Goal: Task Accomplishment & Management: Complete application form

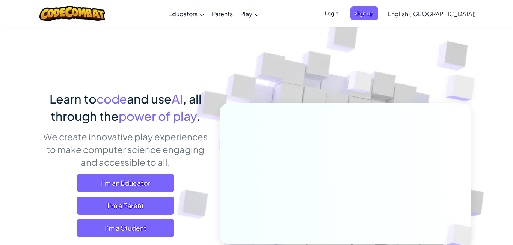
scroll to position [101, 0]
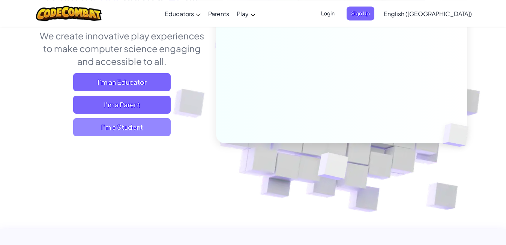
click at [131, 126] on span "I'm a Student" at bounding box center [122, 127] width 98 height 18
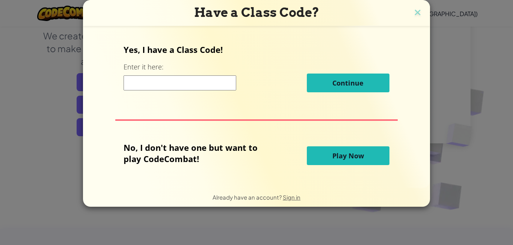
click at [173, 87] on input at bounding box center [179, 82] width 113 height 15
click at [322, 155] on button "Play Now" at bounding box center [348, 155] width 83 height 19
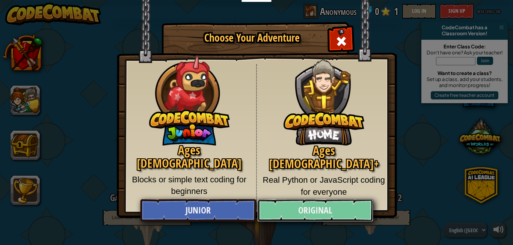
click at [297, 205] on link "Original" at bounding box center [315, 210] width 116 height 23
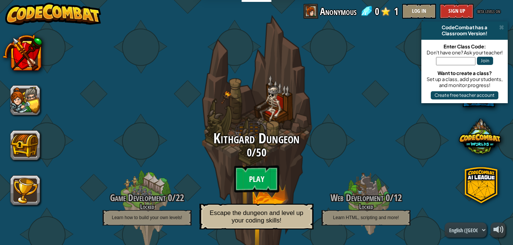
click at [249, 176] on btn "Play" at bounding box center [256, 179] width 45 height 27
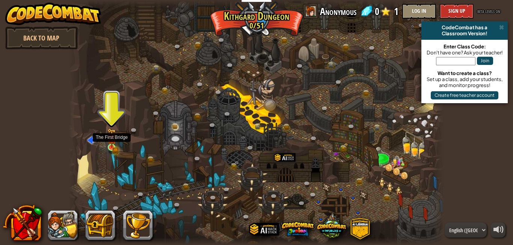
click at [114, 147] on img at bounding box center [111, 138] width 9 height 20
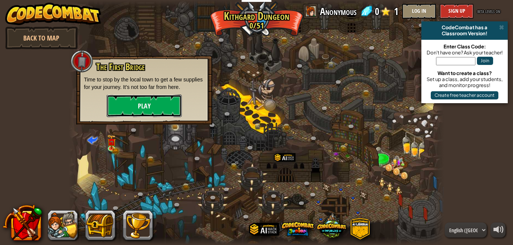
click at [148, 97] on button "Play" at bounding box center [144, 106] width 75 height 23
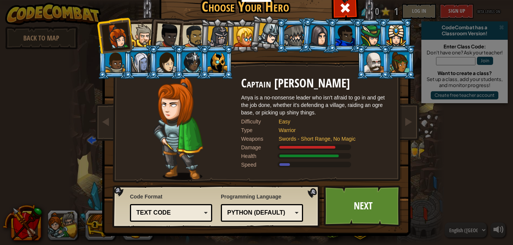
click at [167, 206] on div "Text code Blocks and code Blocks Blocks (Icons) Text code" at bounding box center [171, 213] width 82 height 18
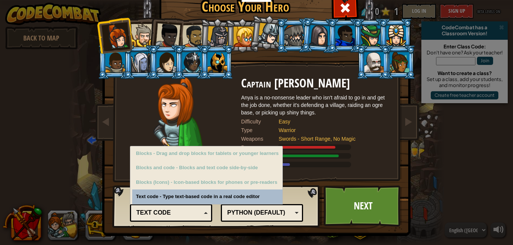
click at [167, 206] on div "Text code Blocks and code Blocks Blocks (Icons) Text code" at bounding box center [171, 213] width 82 height 18
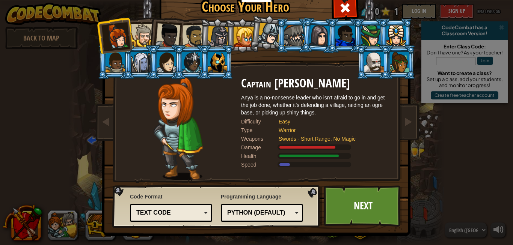
click at [227, 213] on div "Python (Default)" at bounding box center [259, 213] width 65 height 9
click at [242, 196] on div "Programming Language Python (Default) JavaScript Lua C++ Java (Experimental) Py…" at bounding box center [262, 207] width 82 height 33
click at [244, 209] on div "Python (Default)" at bounding box center [259, 213] width 65 height 9
click at [256, 200] on div "Programming Language Python (Default) JavaScript Lua C++ Java (Experimental) Py…" at bounding box center [262, 207] width 82 height 33
click at [334, 206] on link "Next" at bounding box center [362, 205] width 78 height 41
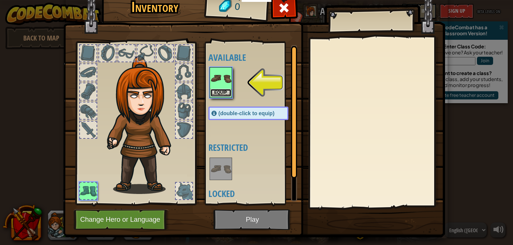
click at [215, 93] on button "Equip" at bounding box center [220, 93] width 21 height 8
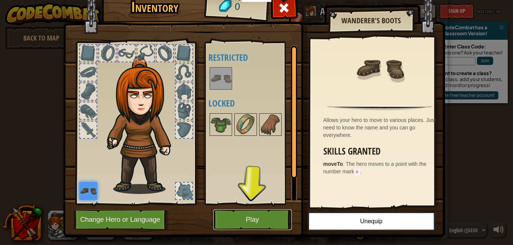
click at [244, 218] on button "Play" at bounding box center [252, 219] width 78 height 21
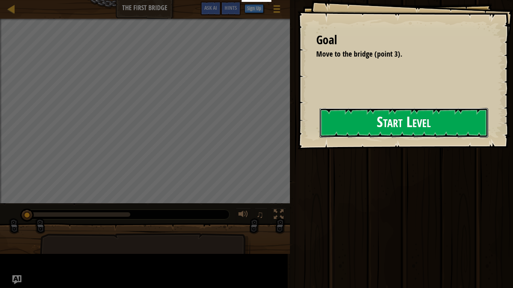
click at [386, 127] on button "Start Level" at bounding box center [403, 123] width 169 height 30
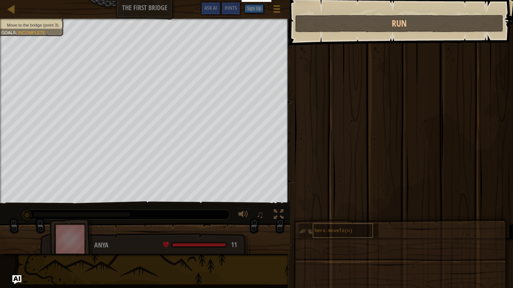
click at [290, 203] on div "Move to the bridge (point 3). Goals : Incomplete" at bounding box center [145, 111] width 290 height 185
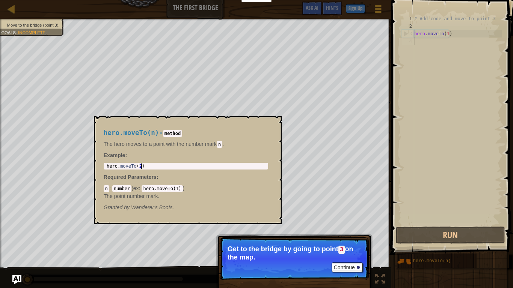
type textarea "hero.moveTo(2)"
click at [181, 167] on div "hero . moveTo ( 2 )" at bounding box center [185, 172] width 161 height 16
drag, startPoint x: 181, startPoint y: 167, endPoint x: 95, endPoint y: 174, distance: 86.2
click at [105, 169] on div "hero . moveTo ( 2 )" at bounding box center [185, 166] width 161 height 5
click at [459, 65] on div "# Add code and move to point 3 hero . moveTo ( 1 )" at bounding box center [456, 127] width 89 height 225
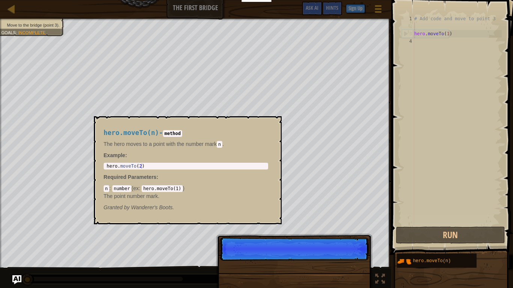
drag, startPoint x: 444, startPoint y: 25, endPoint x: 446, endPoint y: 33, distance: 8.8
click at [446, 33] on div "# Add code and move to point 3 hero . moveTo ( 1 )" at bounding box center [456, 127] width 89 height 225
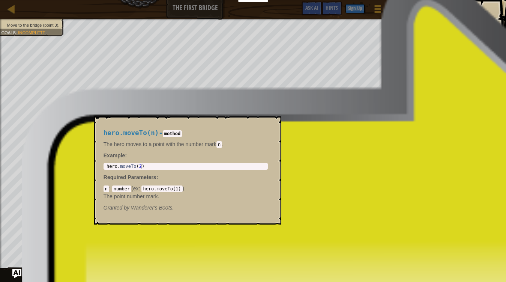
click at [446, 33] on div "# Add code and move to point 3 hero . moveTo ( 1 )" at bounding box center [450, 120] width 89 height 210
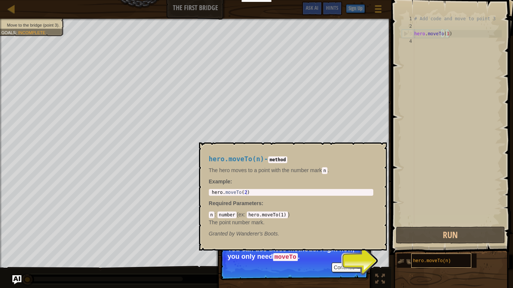
click at [438, 234] on span "hero.moveTo(n)" at bounding box center [432, 261] width 38 height 5
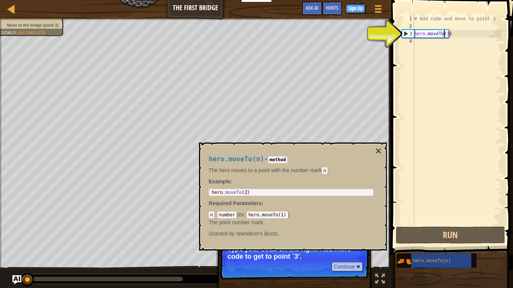
click at [444, 33] on div "# Add code and move to point 3 hero . moveTo ( 1 )" at bounding box center [456, 127] width 89 height 225
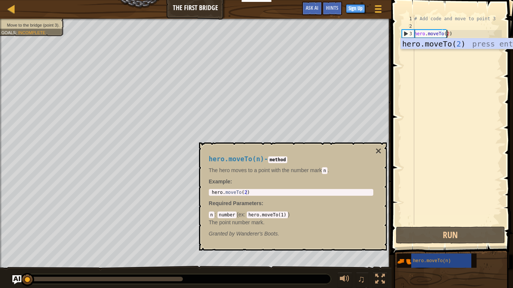
scroll to position [3, 2]
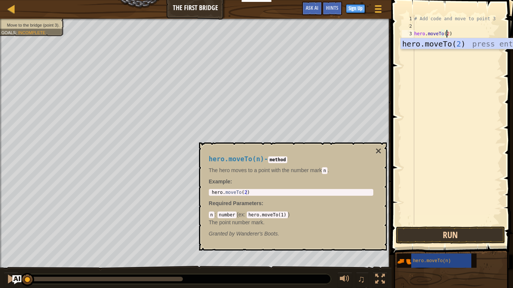
type textarea "hero.moveTo(2)"
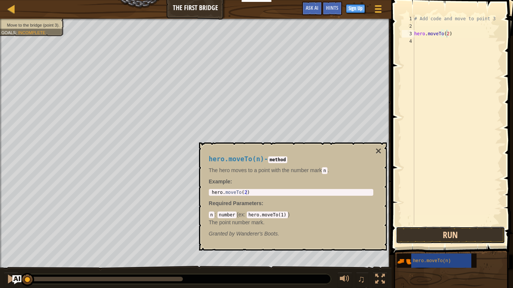
click at [436, 234] on button "Run" at bounding box center [450, 235] width 109 height 17
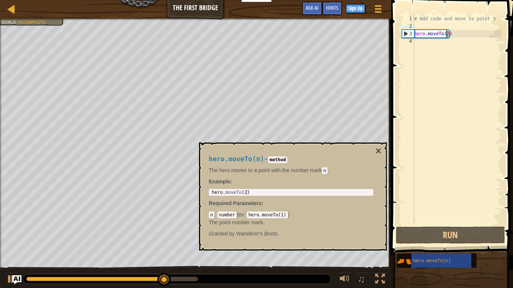
click at [429, 101] on div "# Add code and move to point 3 hero . moveTo ( 2 )" at bounding box center [456, 127] width 89 height 225
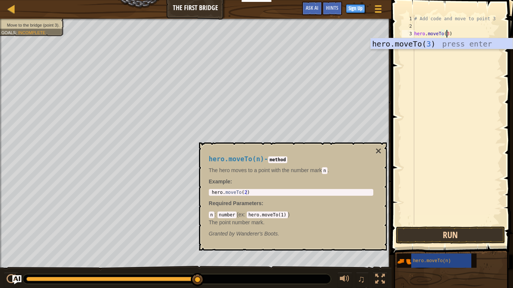
type textarea "hero.moveTo(3)"
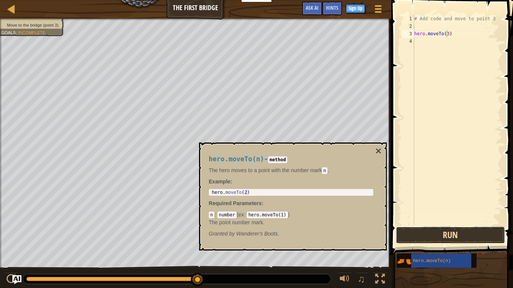
click at [453, 234] on button "Run" at bounding box center [450, 235] width 109 height 17
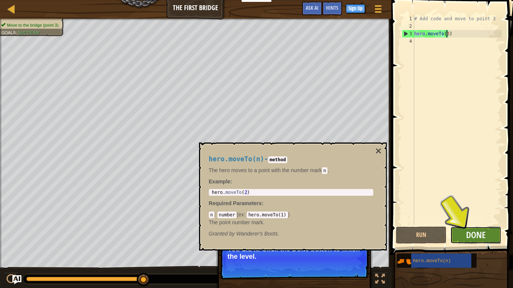
click at [461, 233] on button "Done" at bounding box center [475, 235] width 51 height 17
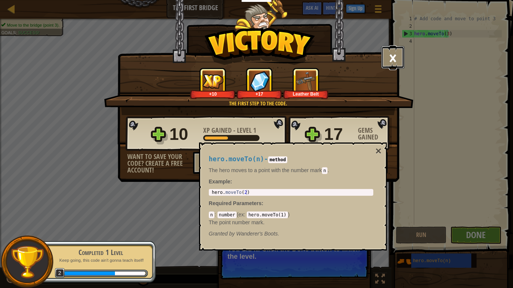
click at [391, 56] on button "×" at bounding box center [392, 57] width 23 height 23
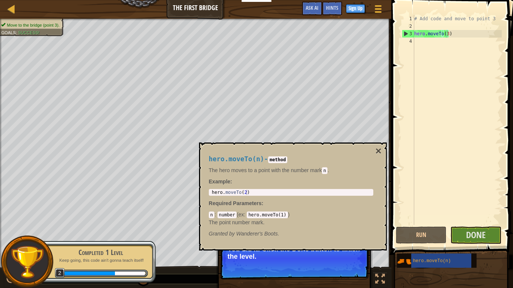
click at [335, 234] on div "hero.moveTo(n) - method The hero moves to a point with the number [PERSON_NAME]…" at bounding box center [293, 197] width 188 height 108
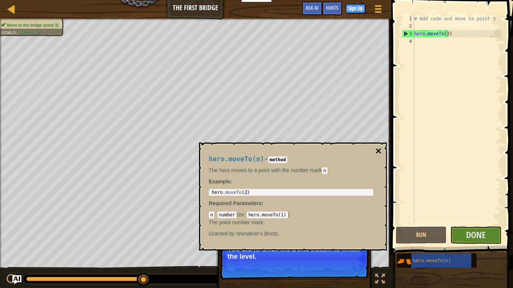
click at [379, 151] on button "×" at bounding box center [378, 151] width 6 height 11
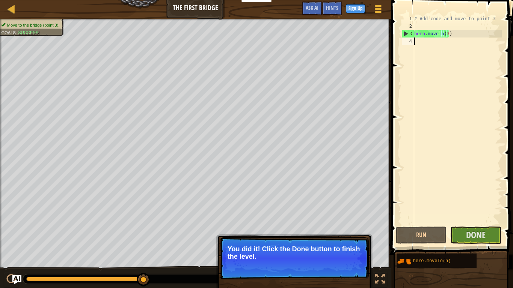
click at [469, 87] on div "# Add code and move to point 3 hero . moveTo ( 3 )" at bounding box center [456, 127] width 89 height 225
click at [485, 233] on span "Done" at bounding box center [476, 235] width 20 height 12
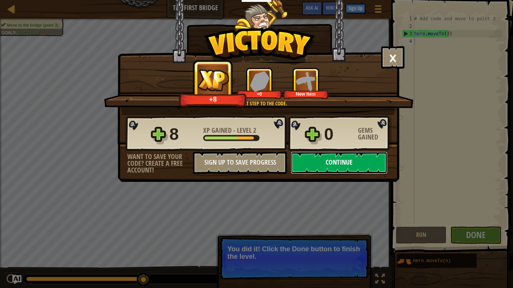
click at [335, 167] on button "Continue" at bounding box center [338, 163] width 97 height 23
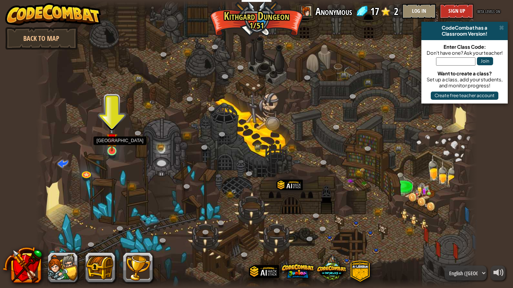
click at [111, 148] on img at bounding box center [111, 139] width 11 height 26
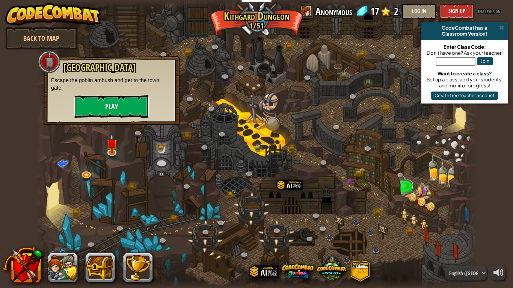
click at [125, 109] on button "Play" at bounding box center [111, 106] width 75 height 23
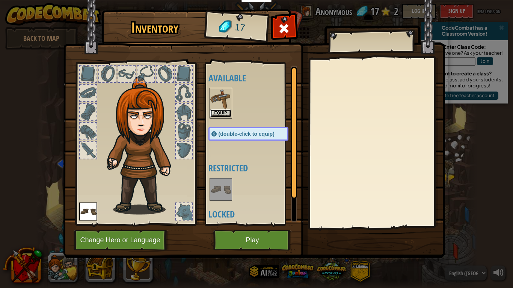
click at [219, 112] on button "Equip" at bounding box center [220, 114] width 21 height 8
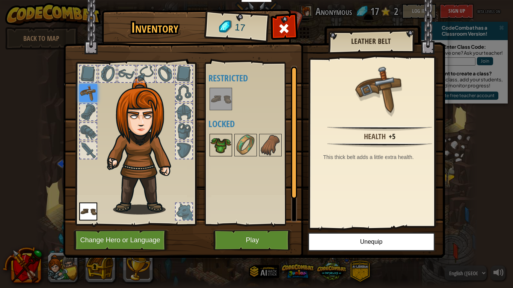
click at [227, 141] on img at bounding box center [220, 145] width 21 height 21
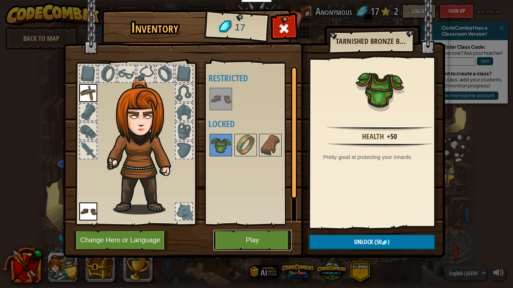
click at [250, 234] on button "Play" at bounding box center [252, 240] width 78 height 21
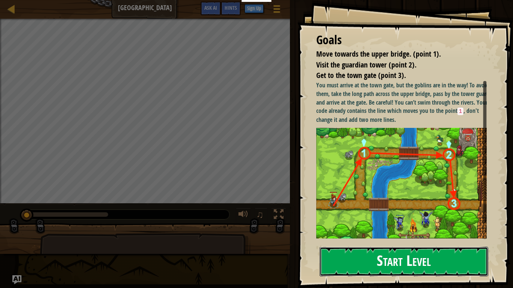
click at [372, 234] on button "Start Level" at bounding box center [403, 262] width 169 height 30
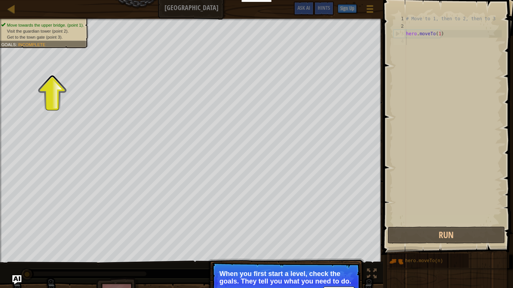
click at [40, 42] on span "Incomplete" at bounding box center [31, 44] width 27 height 5
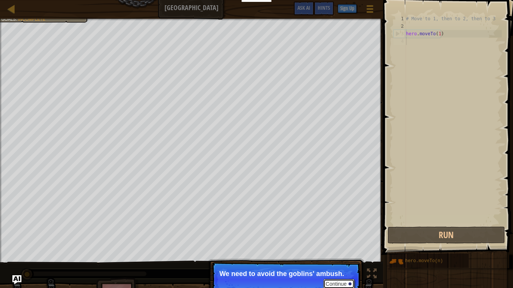
click at [346, 234] on button "Continue" at bounding box center [338, 284] width 31 height 10
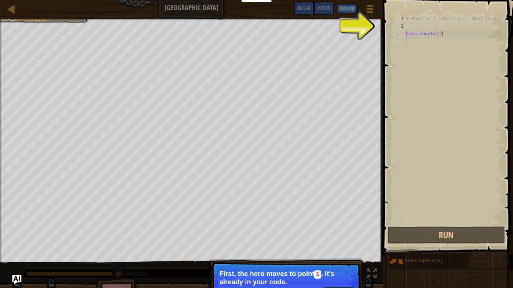
click at [347, 234] on button "Continue" at bounding box center [338, 292] width 31 height 10
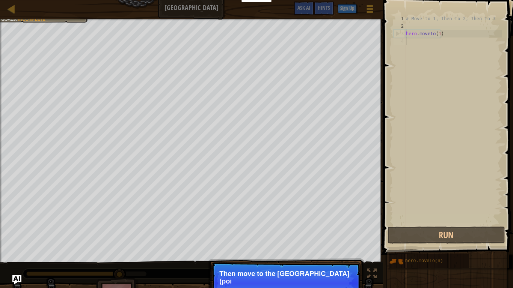
click at [347, 234] on p "Continue Then move to the [GEOGRAPHIC_DATA] (poi" at bounding box center [285, 283] width 149 height 42
click at [347, 234] on button "Continue" at bounding box center [338, 292] width 31 height 10
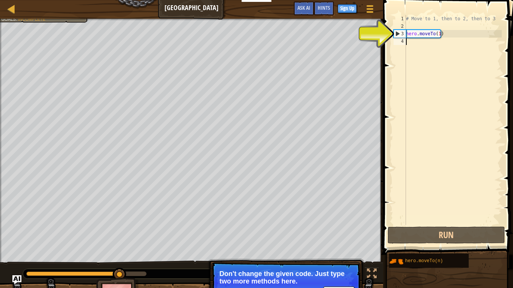
click at [441, 41] on div "# Move to 1, then to 2, then to 3 hero . moveTo ( 1 )" at bounding box center [452, 127] width 97 height 225
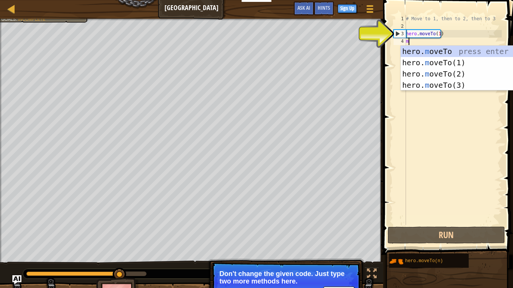
scroll to position [3, 0]
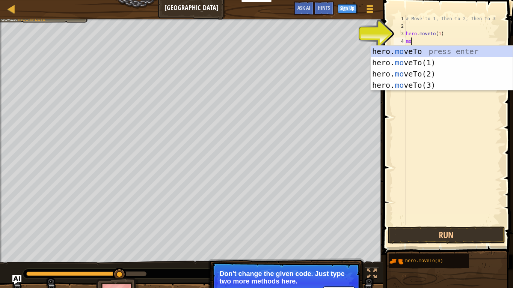
type textarea "m"
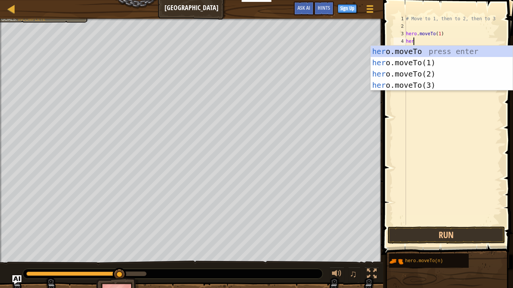
scroll to position [3, 0]
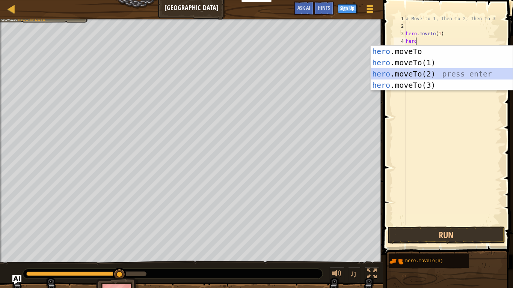
type textarea "hero.moveTo(2)"
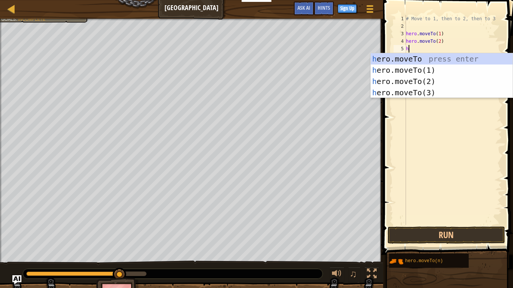
scroll to position [3, 0]
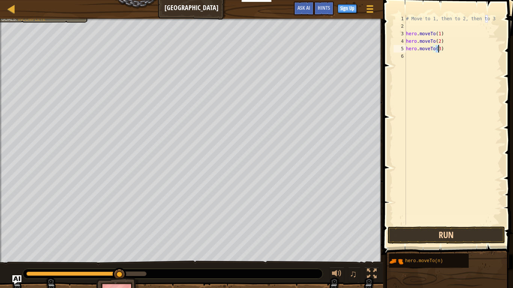
type textarea "hero.moveTo(3)"
click at [464, 234] on button "Run" at bounding box center [445, 235] width 117 height 17
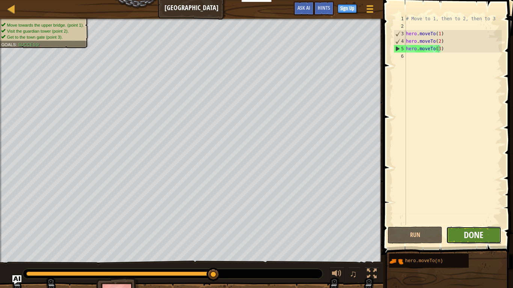
click at [464, 234] on button "Done" at bounding box center [473, 235] width 55 height 17
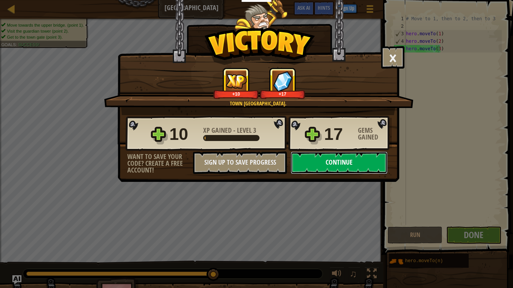
click at [350, 164] on button "Continue" at bounding box center [338, 163] width 97 height 23
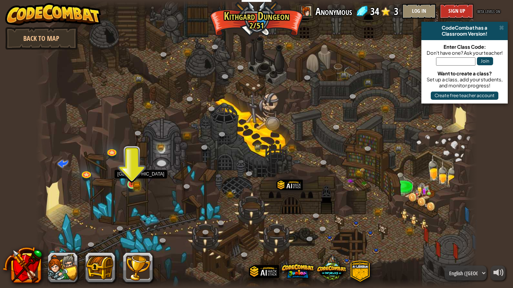
click at [131, 184] on img at bounding box center [131, 173] width 11 height 24
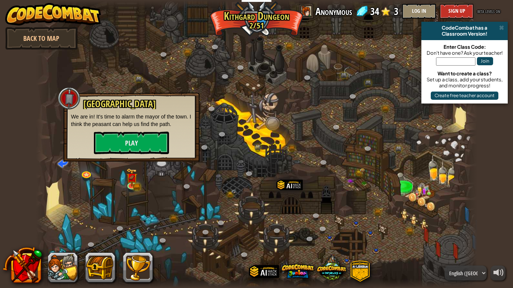
click at [200, 162] on div at bounding box center [256, 144] width 441 height 288
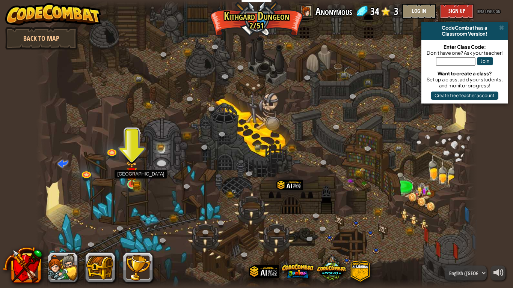
click at [133, 179] on img at bounding box center [131, 173] width 11 height 24
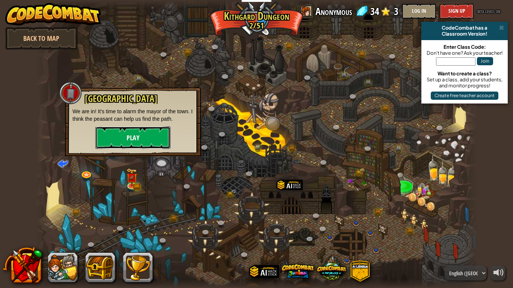
click at [142, 139] on button "Play" at bounding box center [132, 137] width 75 height 23
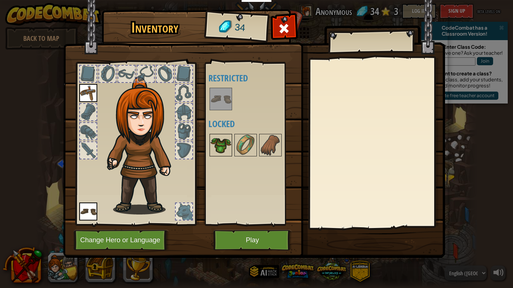
click at [221, 140] on img at bounding box center [220, 145] width 21 height 21
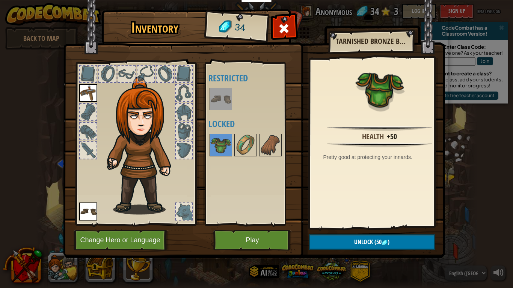
click at [83, 90] on img at bounding box center [88, 93] width 18 height 18
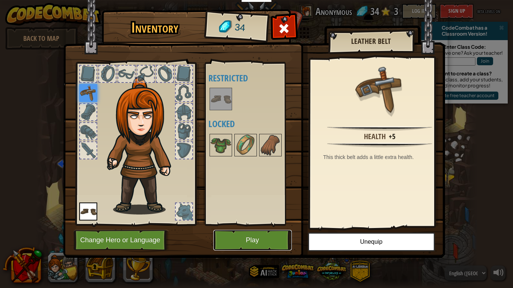
click at [260, 234] on button "Play" at bounding box center [252, 240] width 78 height 21
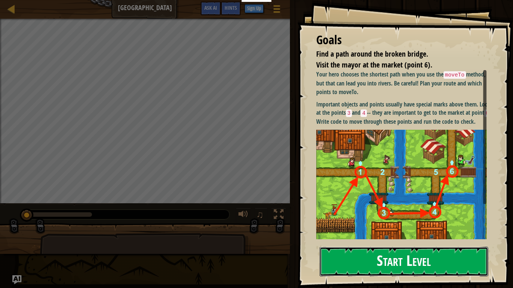
click at [402, 234] on button "Start Level" at bounding box center [403, 262] width 169 height 30
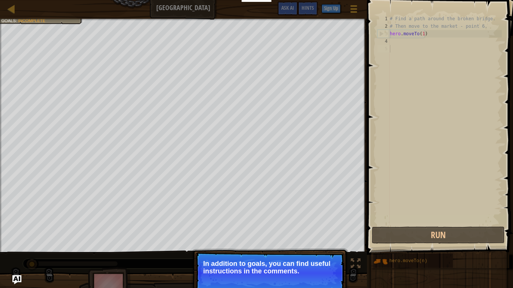
click at [321, 234] on p "Continue In addition to goals, you can find useful instructions in the comments." at bounding box center [269, 273] width 149 height 42
click at [322, 234] on p "Continue In addition to goals, you can find useful instructions in the comments." at bounding box center [269, 273] width 149 height 42
click at [323, 234] on button "Continue" at bounding box center [322, 282] width 31 height 10
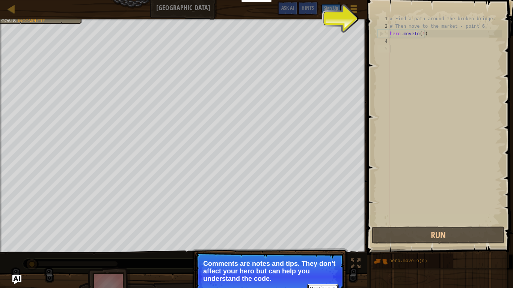
click at [325, 234] on button "Continue" at bounding box center [322, 289] width 31 height 10
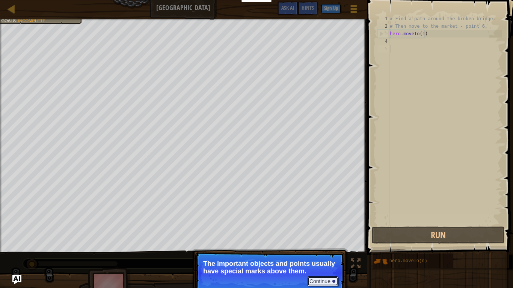
click at [324, 234] on button "Continue" at bounding box center [322, 282] width 31 height 10
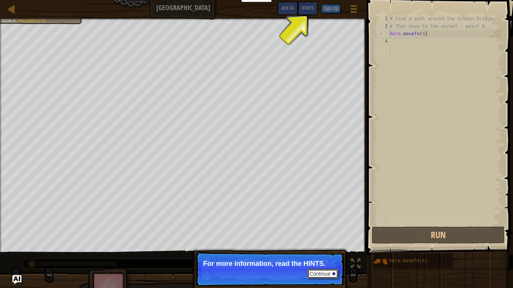
click at [328, 234] on button "Continue" at bounding box center [322, 274] width 31 height 10
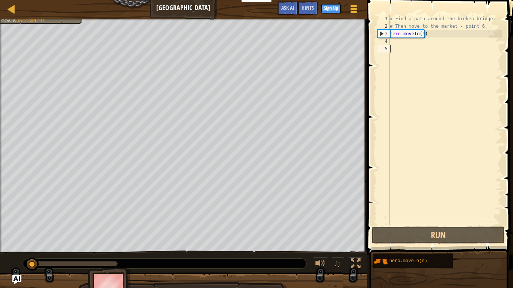
click at [404, 46] on div "# Find a path around the broken bridge. # Then move to the market - point 6. he…" at bounding box center [444, 127] width 113 height 225
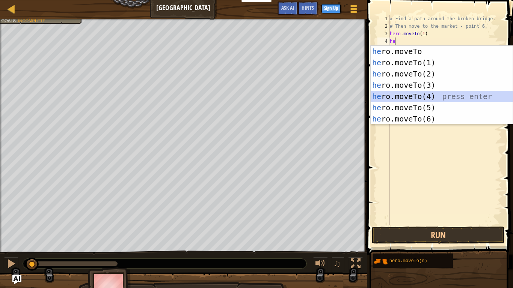
type textarea "hero.moveTo(4)"
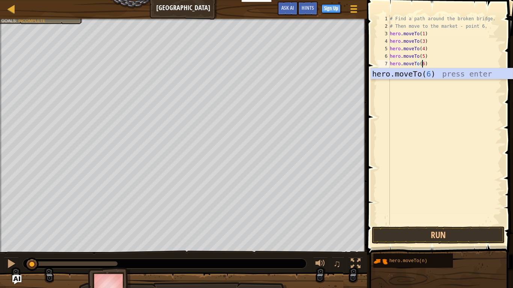
scroll to position [3, 3]
type textarea "hero.moveTo(6)"
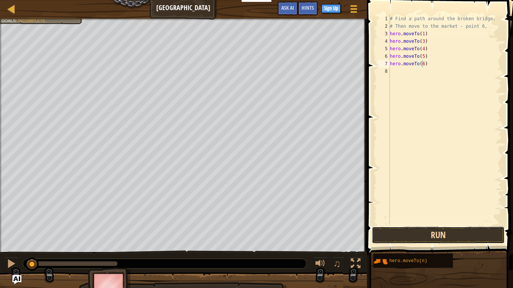
click at [429, 229] on button "Run" at bounding box center [438, 235] width 133 height 17
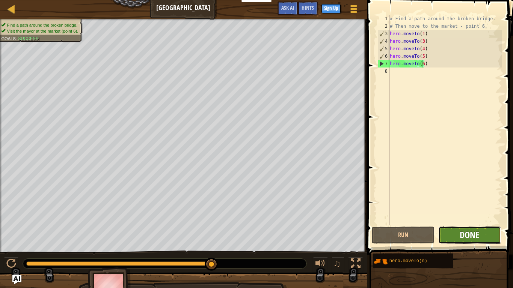
click at [470, 234] on span "Done" at bounding box center [469, 235] width 20 height 12
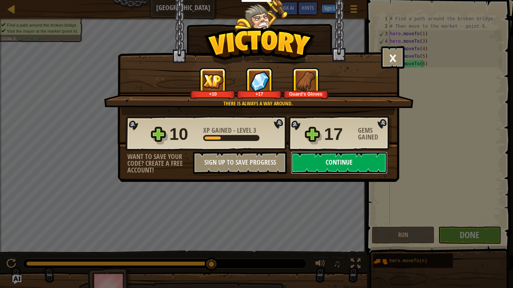
click at [359, 164] on button "Continue" at bounding box center [338, 163] width 97 height 23
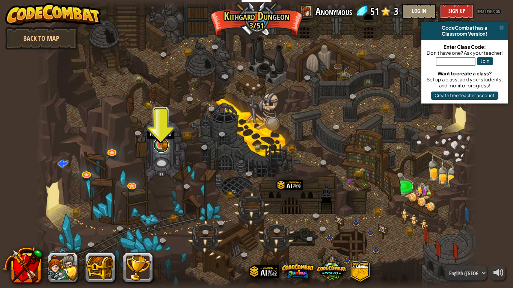
click at [161, 149] on link at bounding box center [160, 145] width 15 height 15
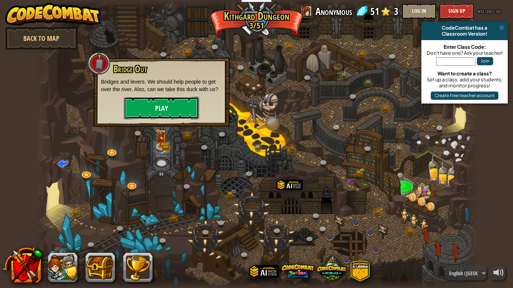
click at [162, 103] on button "Play" at bounding box center [161, 108] width 75 height 23
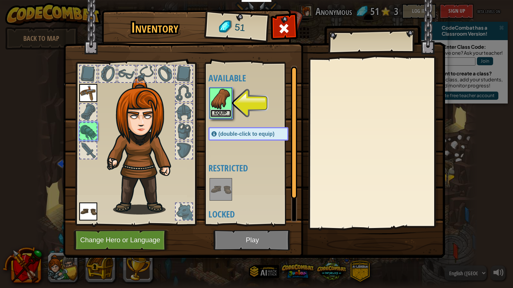
click at [222, 113] on button "Equip" at bounding box center [220, 114] width 21 height 8
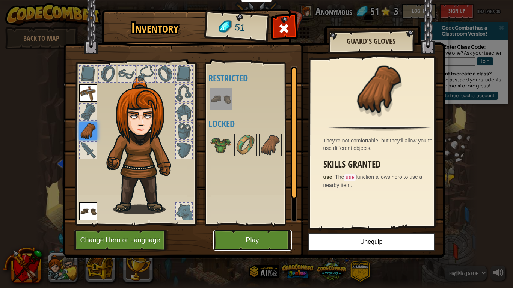
click at [242, 234] on button "Play" at bounding box center [252, 240] width 78 height 21
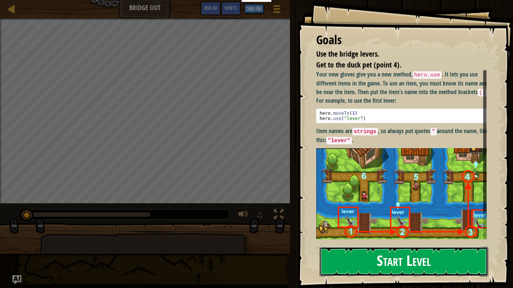
click at [371, 234] on button "Start Level" at bounding box center [403, 262] width 169 height 30
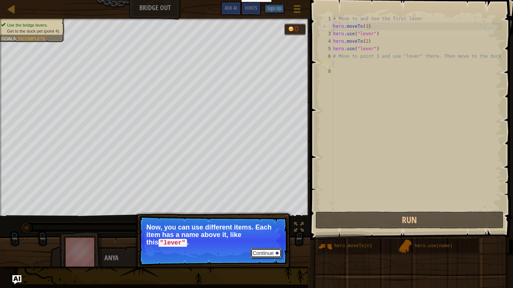
click at [269, 234] on button "Continue" at bounding box center [265, 253] width 31 height 10
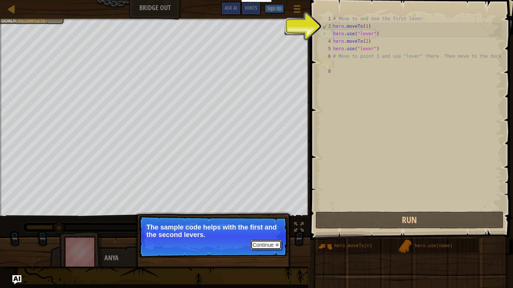
click at [273, 234] on button "Continue" at bounding box center [265, 245] width 31 height 10
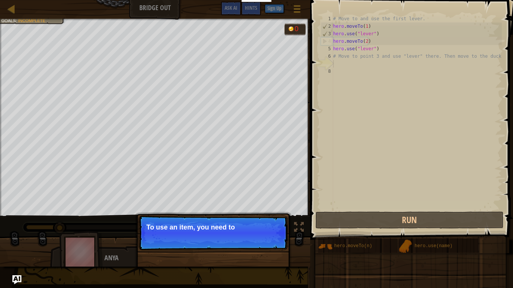
click at [273, 234] on p "Continue To use an item, you need to" at bounding box center [212, 233] width 149 height 35
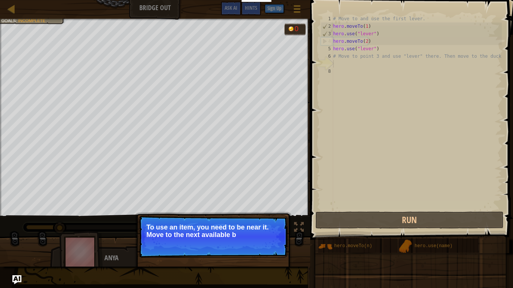
click at [273, 234] on p "Continue To use an item, you need to be near it. Move to the next available b" at bounding box center [212, 237] width 149 height 42
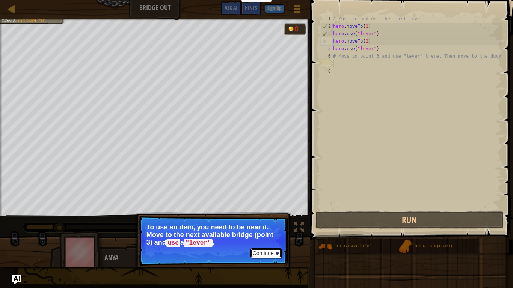
click at [272, 234] on button "Continue" at bounding box center [265, 253] width 31 height 10
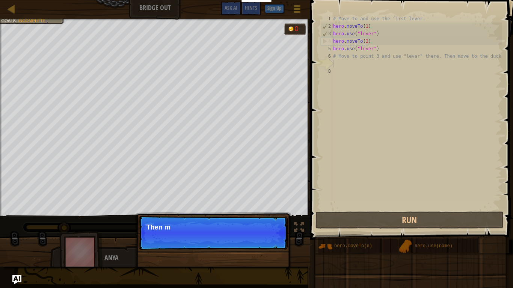
click at [272, 234] on div "Continue Then m" at bounding box center [213, 271] width 156 height 111
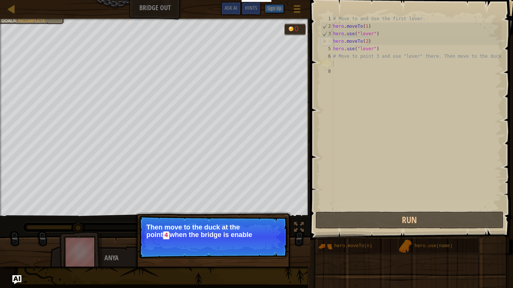
click at [281, 234] on p "Continue Then move to the duck at the point 4 when the bridge is enable" at bounding box center [212, 237] width 149 height 43
click at [273, 234] on button "Continue" at bounding box center [265, 246] width 31 height 10
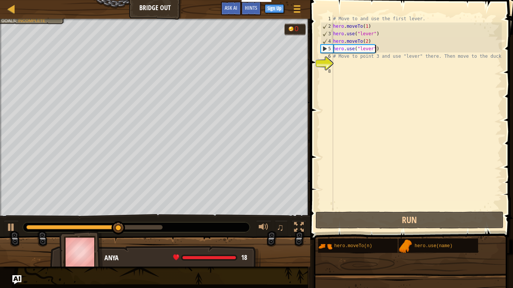
click at [384, 45] on div "# Move to and use the first lever. hero . moveTo ( 1 ) hero . use ( "lever" ) h…" at bounding box center [416, 120] width 170 height 210
click at [369, 42] on div "# Move to and use the first lever. hero . moveTo ( 1 ) hero . use ( "lever" ) h…" at bounding box center [416, 120] width 170 height 210
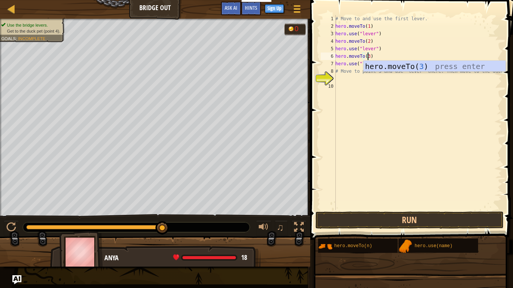
scroll to position [3, 2]
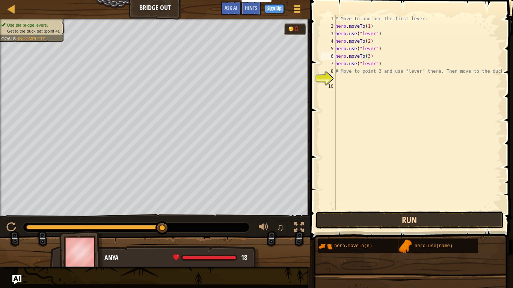
click at [451, 223] on button "Run" at bounding box center [409, 220] width 188 height 17
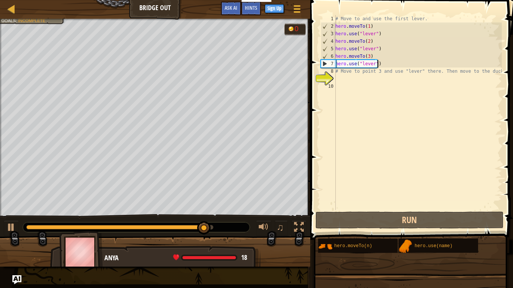
click at [388, 64] on div "# Move to and use the first lever. hero . moveTo ( 1 ) hero . use ( "lever" ) h…" at bounding box center [418, 120] width 168 height 210
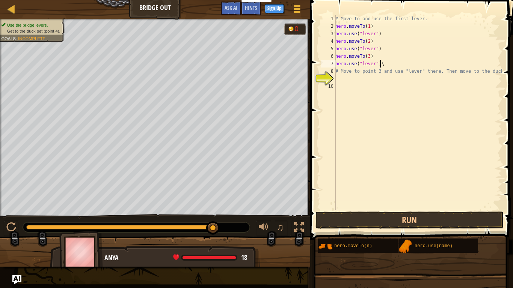
type textarea "hero.use("lever")"
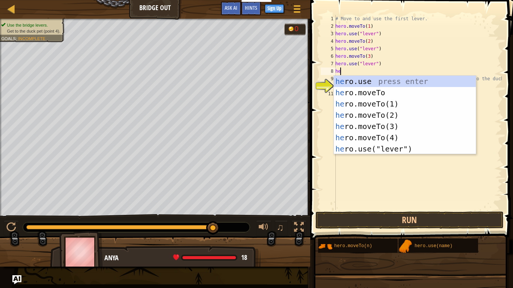
scroll to position [3, 0]
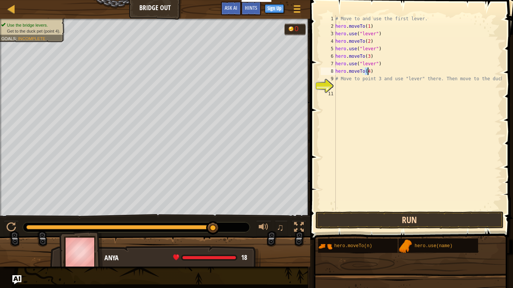
type textarea "hero.moveTo(4)"
click at [437, 217] on button "Run" at bounding box center [409, 220] width 188 height 17
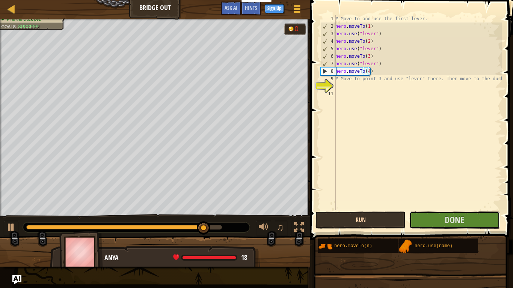
click at [437, 217] on button "Done" at bounding box center [454, 220] width 90 height 17
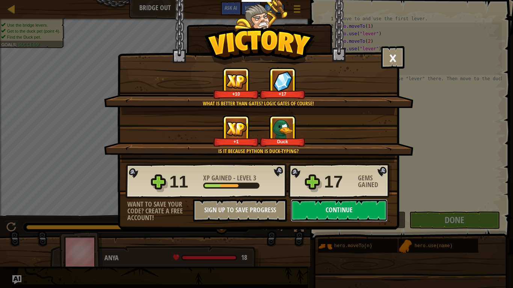
click at [348, 205] on button "Continue" at bounding box center [338, 210] width 97 height 23
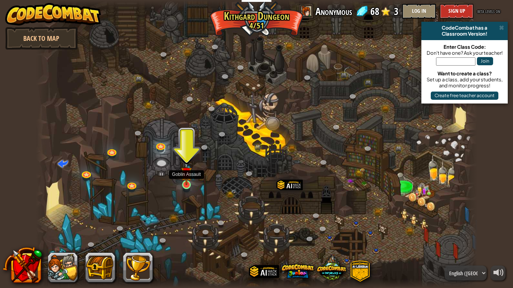
click at [187, 181] on img at bounding box center [186, 173] width 11 height 26
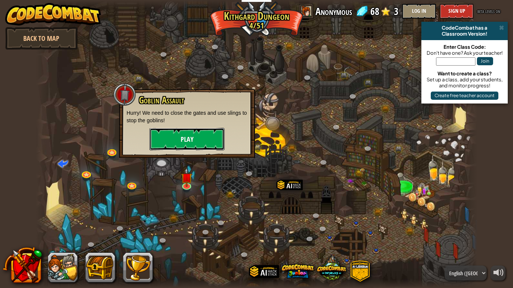
click at [203, 135] on button "Play" at bounding box center [186, 139] width 75 height 23
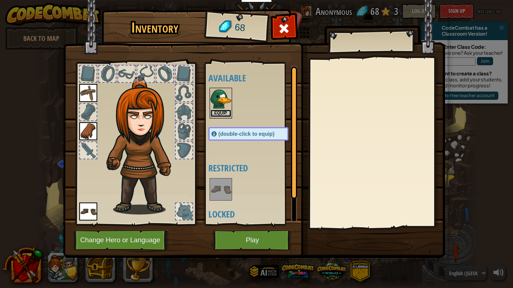
click at [225, 113] on button "Equip" at bounding box center [220, 114] width 21 height 8
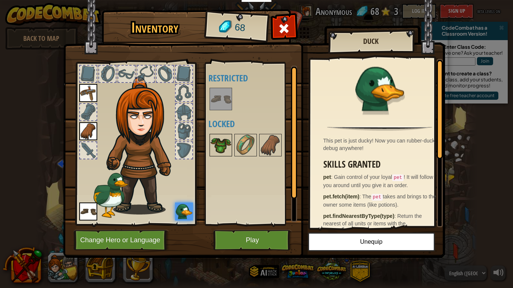
click at [211, 143] on img at bounding box center [220, 145] width 21 height 21
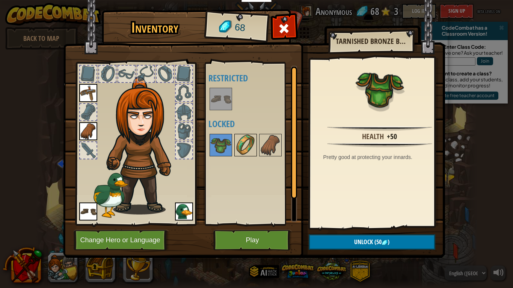
click at [236, 140] on img at bounding box center [245, 145] width 21 height 21
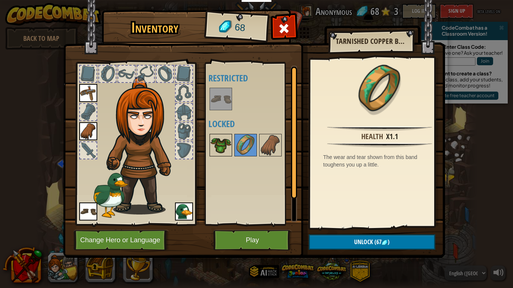
click at [228, 144] on img at bounding box center [220, 145] width 21 height 21
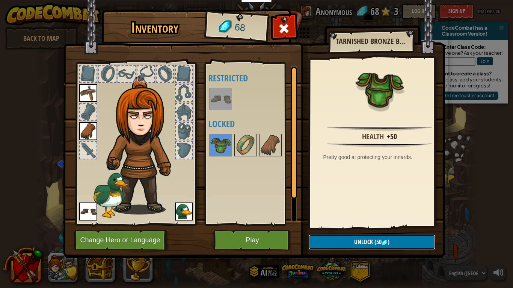
click at [354, 234] on button "Unlock (50 )" at bounding box center [371, 242] width 126 height 15
click at [326, 234] on button "Confirm" at bounding box center [371, 242] width 126 height 15
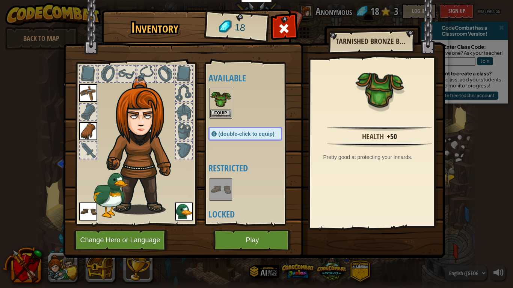
click at [219, 93] on img at bounding box center [220, 99] width 21 height 21
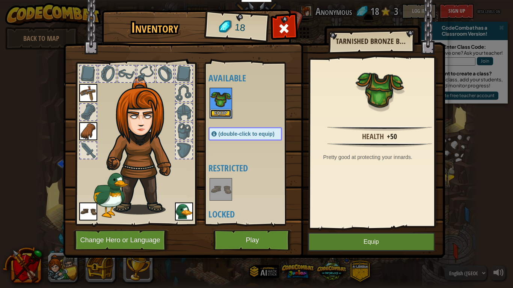
click at [223, 113] on button "Equip" at bounding box center [220, 114] width 21 height 8
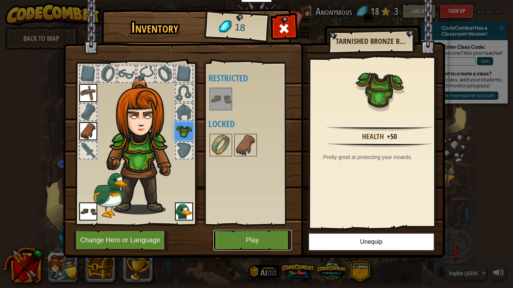
click at [270, 234] on button "Play" at bounding box center [252, 240] width 78 height 21
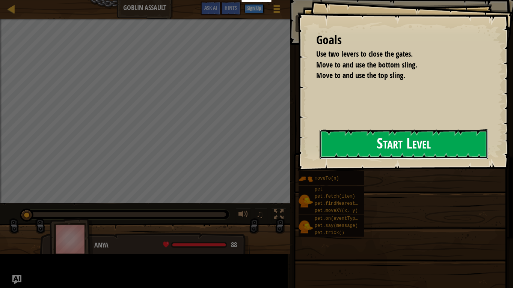
click at [382, 149] on button "Start Level" at bounding box center [403, 144] width 169 height 30
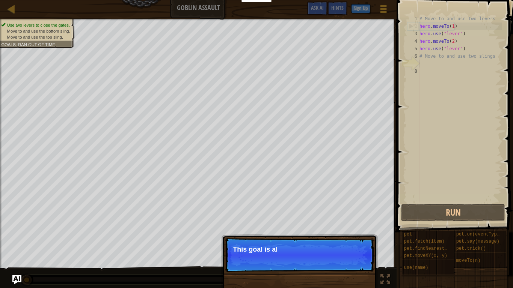
click at [360, 234] on p "Continue This goal is al" at bounding box center [299, 255] width 149 height 35
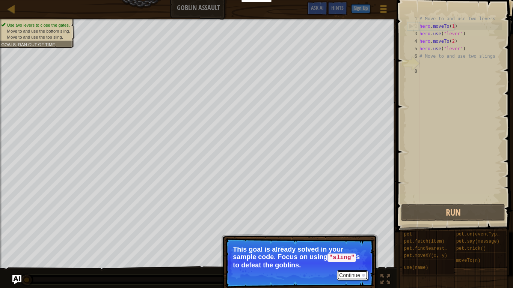
click at [354, 234] on button "Continue" at bounding box center [352, 276] width 31 height 10
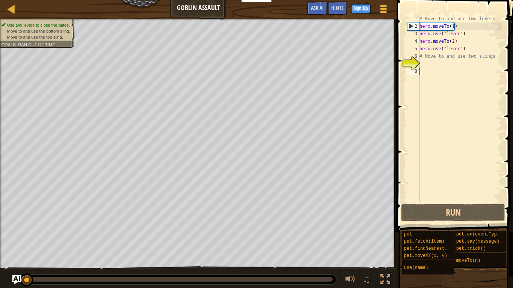
click at [438, 71] on div "# Move to and use two levers hero . moveTo ( 1 ) hero . use ( "lever" ) hero . …" at bounding box center [460, 116] width 84 height 203
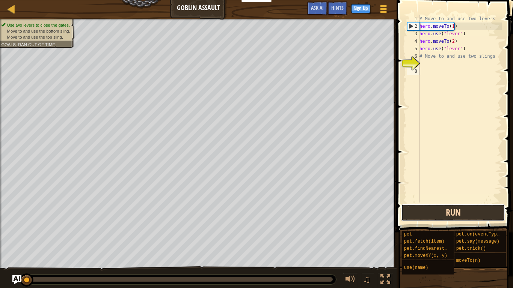
click at [423, 210] on button "Run" at bounding box center [453, 212] width 104 height 17
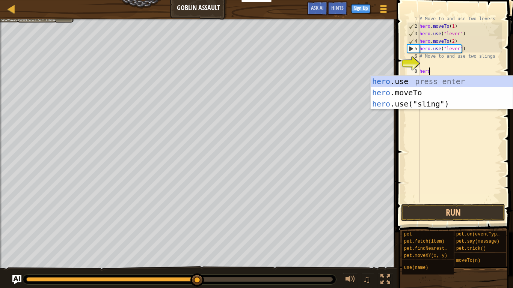
scroll to position [3, 0]
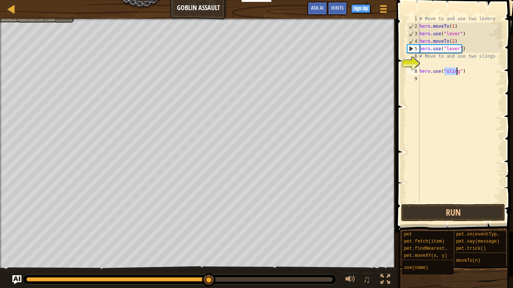
type textarea "hero.use("sling")"
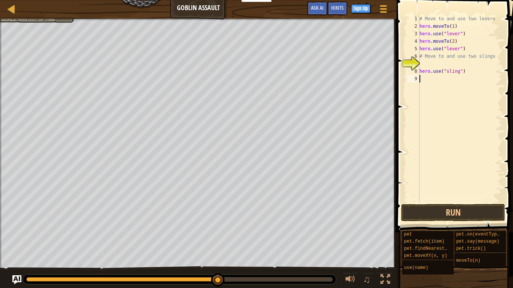
type textarea "hero.use("sling")"
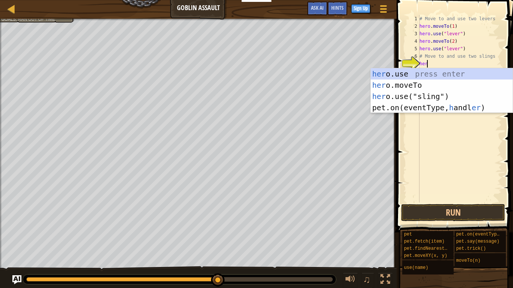
scroll to position [3, 0]
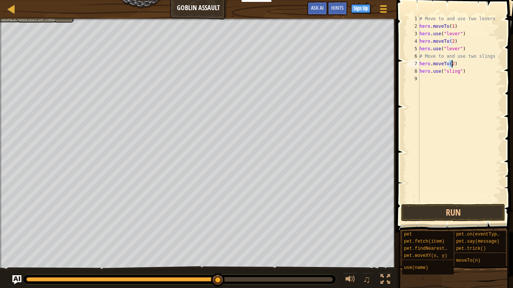
type textarea "hero.moveTo(3)"
click at [435, 83] on div "# Move to and use two levers hero . moveTo ( 1 ) hero . use ( "lever" ) hero . …" at bounding box center [460, 116] width 84 height 203
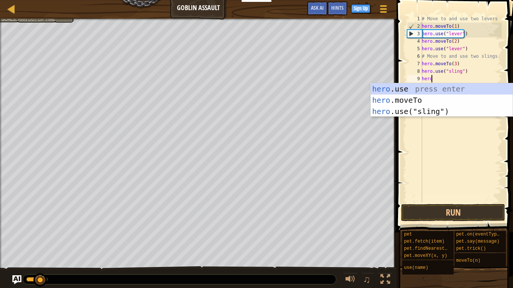
scroll to position [3, 0]
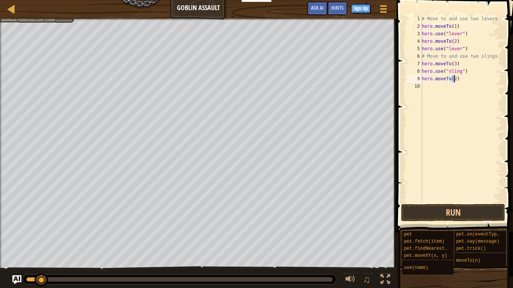
type textarea "hero.moveTo(4)"
type textarea "hero.use("sling")"
click at [457, 211] on button "Run" at bounding box center [453, 212] width 104 height 17
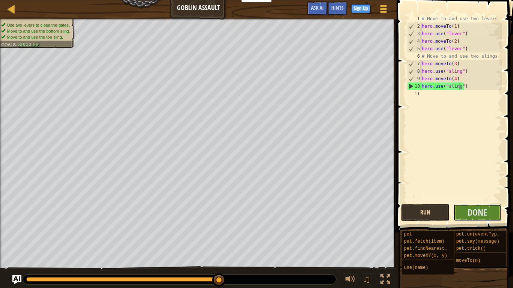
click at [457, 211] on button "Done" at bounding box center [477, 212] width 48 height 17
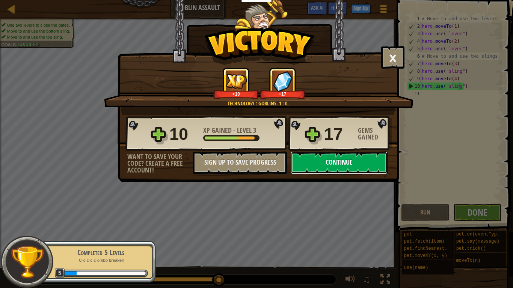
click at [349, 158] on button "Continue" at bounding box center [338, 163] width 97 height 23
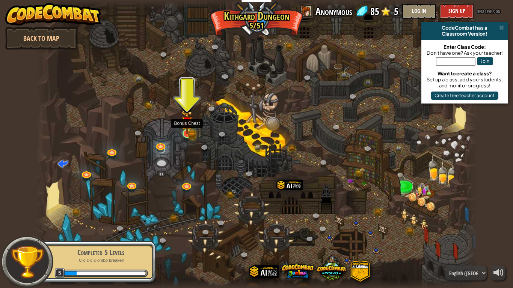
click at [188, 129] on img at bounding box center [186, 122] width 11 height 24
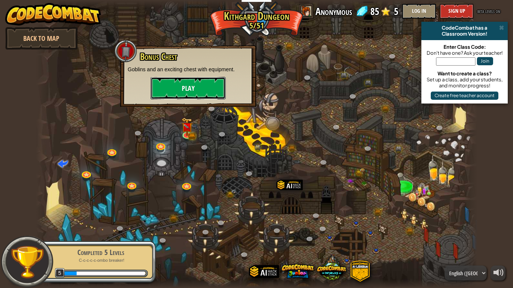
click at [197, 80] on button "Play" at bounding box center [187, 88] width 75 height 23
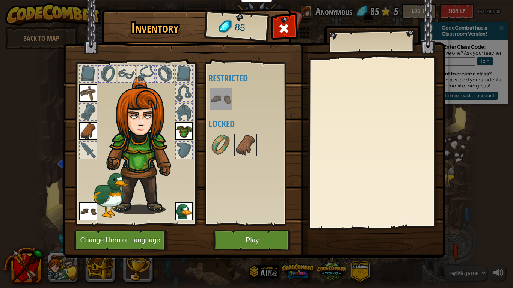
click at [221, 97] on img at bounding box center [220, 99] width 21 height 21
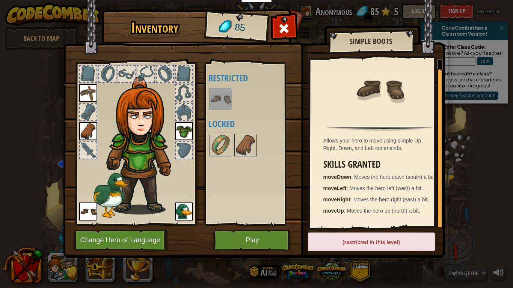
scroll to position [2, 0]
click at [221, 146] on img at bounding box center [220, 145] width 21 height 21
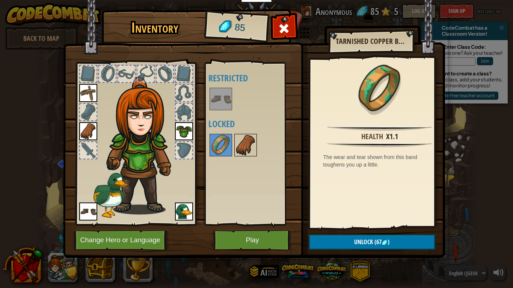
click at [250, 149] on img at bounding box center [245, 145] width 21 height 21
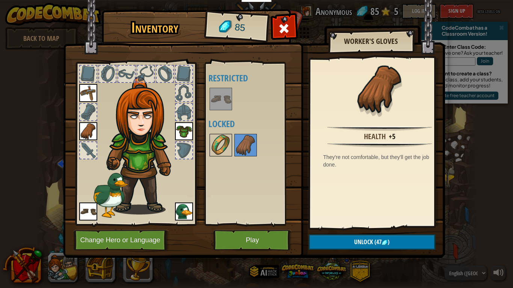
click at [218, 147] on img at bounding box center [220, 145] width 21 height 21
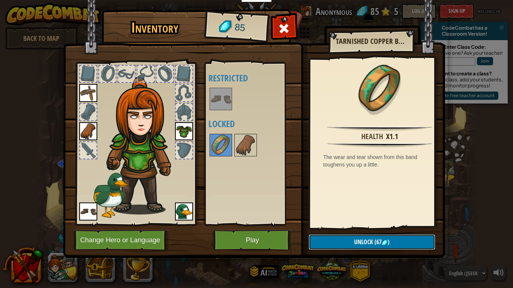
click at [382, 234] on button "Unlock (67 )" at bounding box center [371, 242] width 126 height 15
drag, startPoint x: 343, startPoint y: 235, endPoint x: 345, endPoint y: 242, distance: 8.3
click at [345, 234] on button "Confirm" at bounding box center [371, 242] width 126 height 15
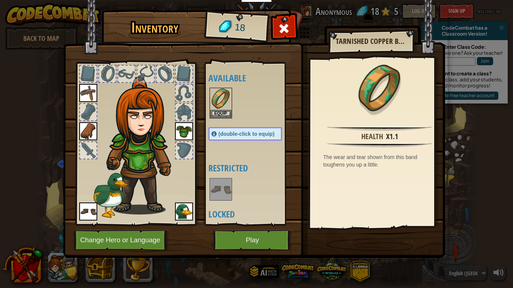
click at [345, 234] on img at bounding box center [254, 122] width 382 height 272
click at [220, 196] on img at bounding box center [220, 189] width 21 height 21
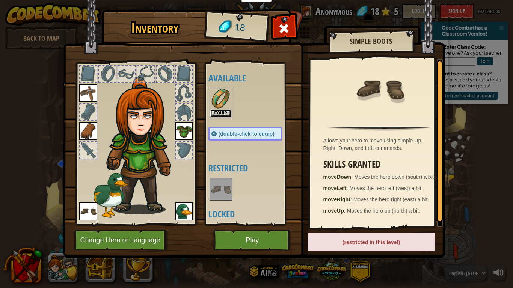
click at [219, 112] on button "Equip" at bounding box center [220, 114] width 21 height 8
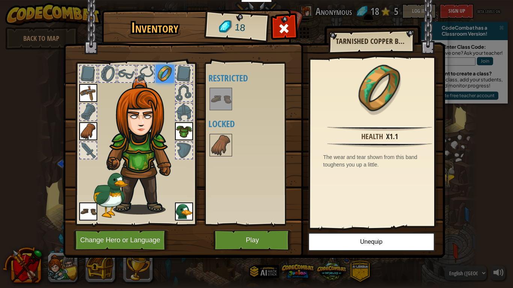
click at [96, 216] on img at bounding box center [88, 212] width 18 height 18
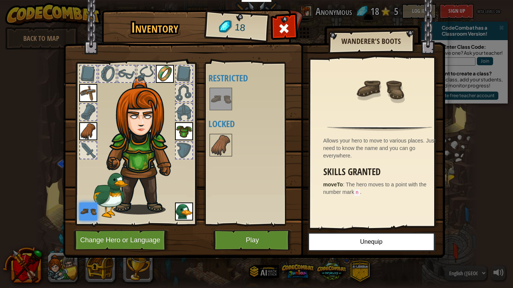
click at [220, 95] on img at bounding box center [220, 99] width 21 height 21
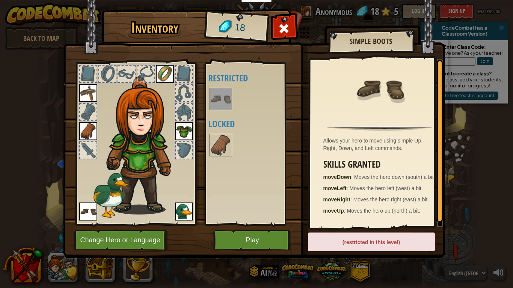
click at [220, 95] on img at bounding box center [220, 99] width 21 height 21
click at [370, 234] on div "(restricted in this level)" at bounding box center [371, 242] width 127 height 19
click at [252, 226] on img at bounding box center [254, 122] width 382 height 272
click at [253, 233] on button "Play" at bounding box center [252, 240] width 78 height 21
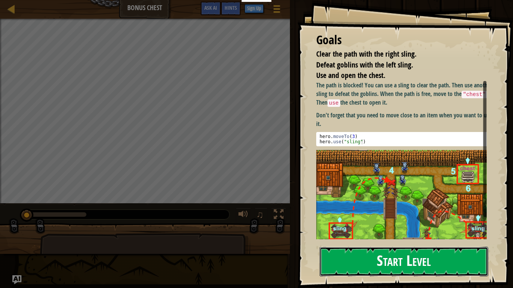
click at [377, 234] on button "Start Level" at bounding box center [403, 262] width 169 height 30
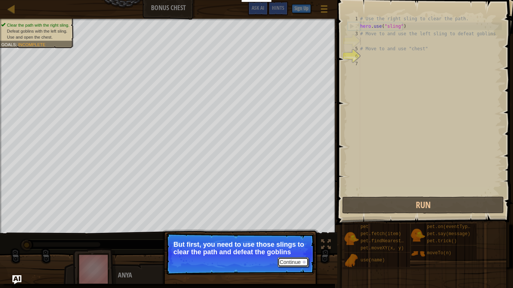
click at [298, 234] on button "Continue" at bounding box center [292, 262] width 31 height 10
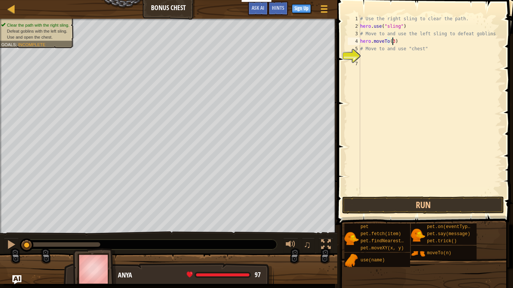
scroll to position [3, 2]
type textarea "# Move to and use "chest""
type textarea "hero.moveTo(3)"
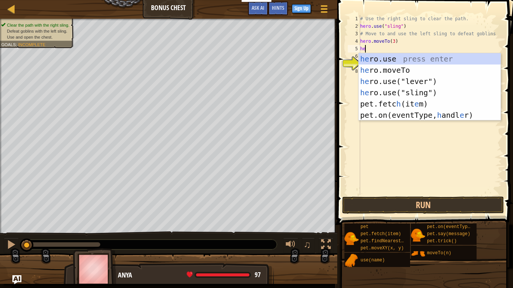
scroll to position [3, 0]
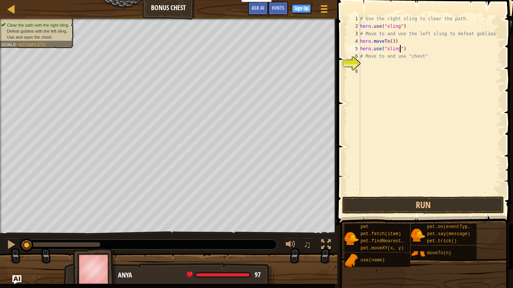
type textarea "# Move to and use "chest""
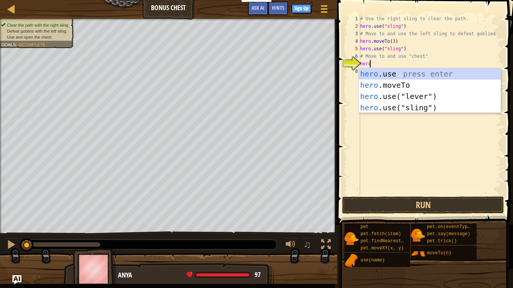
scroll to position [3, 0]
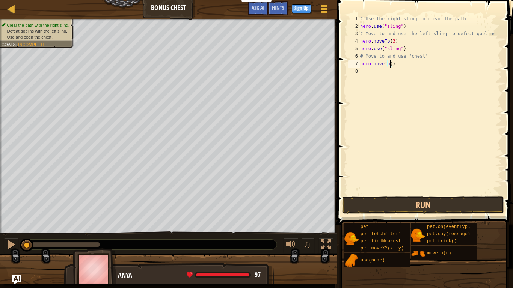
type textarea "hero.moveTo(6)"
click at [435, 207] on button "Run" at bounding box center [423, 205] width 162 height 17
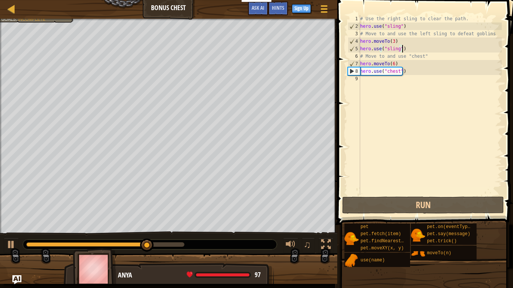
click at [414, 47] on div "# Use the right sling to clear the path. hero . use ( "sling" ) # Move to and u…" at bounding box center [429, 112] width 143 height 195
type textarea "hero.use("sling")"
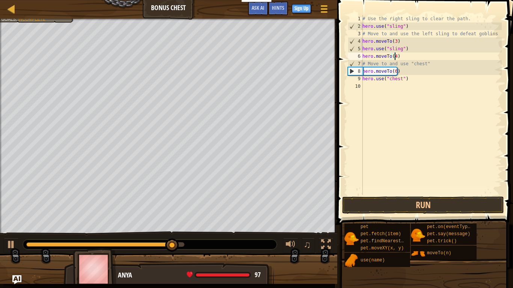
scroll to position [3, 2]
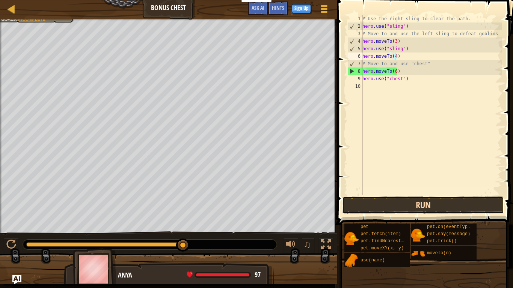
click at [452, 203] on button "Run" at bounding box center [423, 205] width 162 height 17
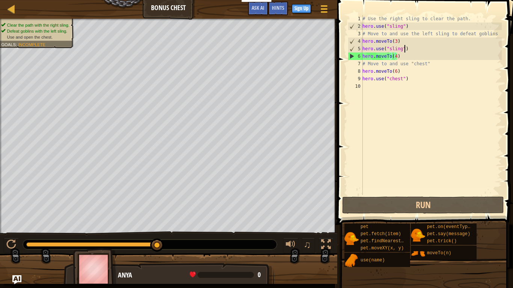
click at [411, 52] on div "# Use the right sling to clear the path. hero . use ( "sling" ) # Move to and u…" at bounding box center [431, 112] width 141 height 195
type textarea "hero.use("sling")"
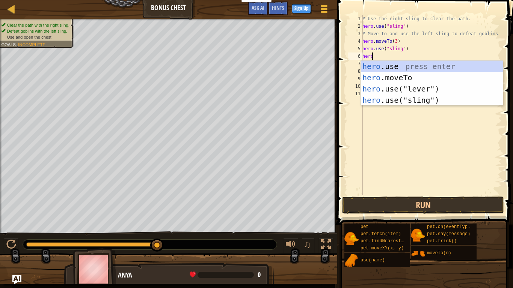
scroll to position [3, 0]
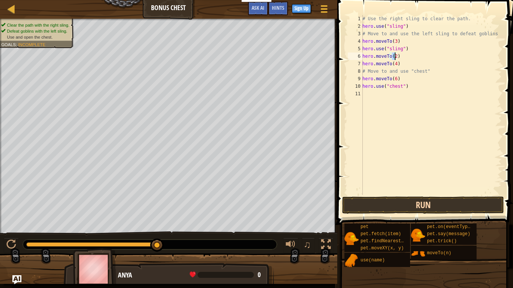
type textarea "hero.moveTo(2)"
click at [421, 201] on button "Run" at bounding box center [423, 205] width 162 height 17
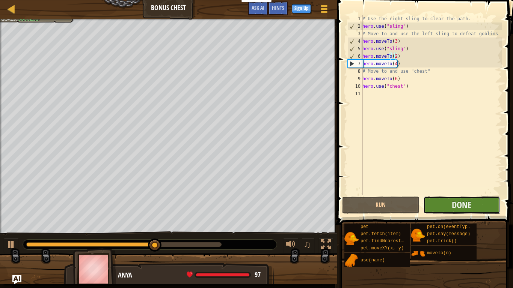
click at [437, 203] on button "Done" at bounding box center [461, 205] width 77 height 17
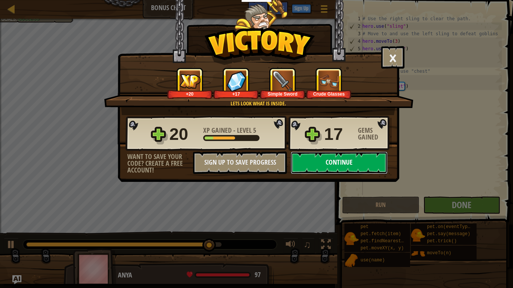
click at [374, 161] on button "Continue" at bounding box center [338, 163] width 97 height 23
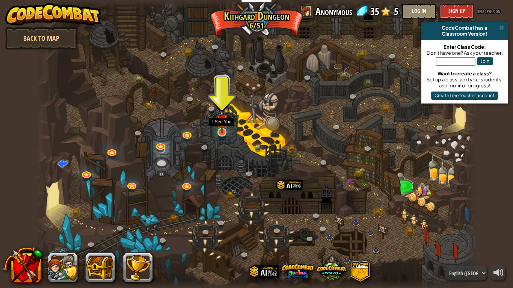
click at [221, 132] on img at bounding box center [221, 120] width 11 height 26
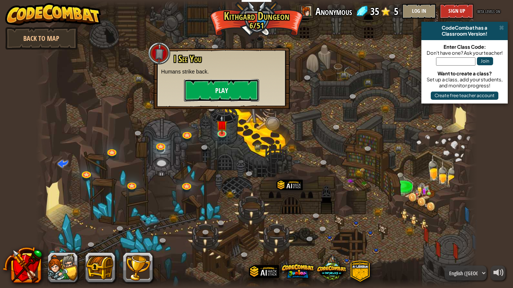
click at [230, 97] on button "Play" at bounding box center [221, 90] width 75 height 23
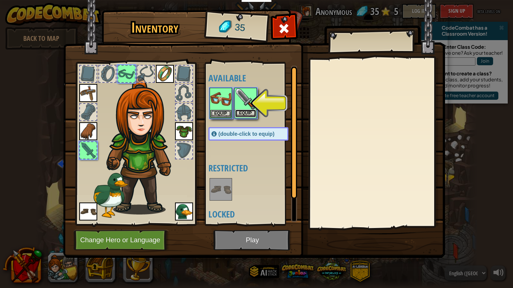
click at [244, 116] on button "Equip" at bounding box center [245, 114] width 21 height 8
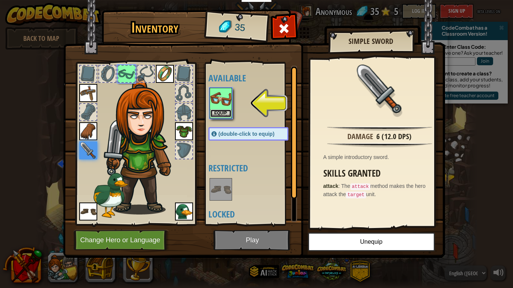
click at [225, 113] on button "Equip" at bounding box center [220, 114] width 21 height 8
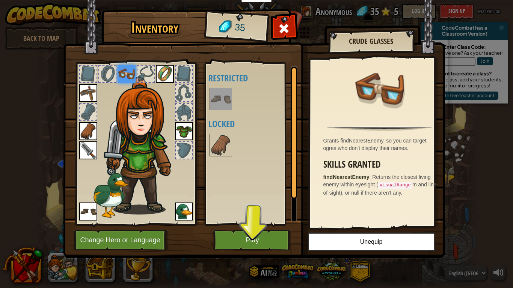
click at [87, 152] on img at bounding box center [88, 150] width 18 height 18
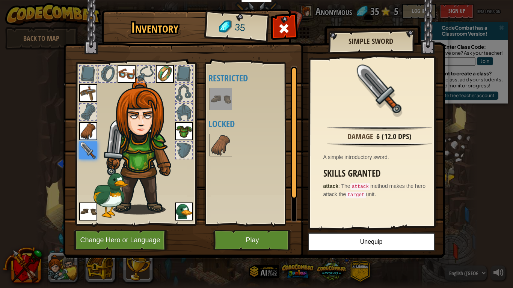
click at [91, 135] on img at bounding box center [88, 131] width 18 height 18
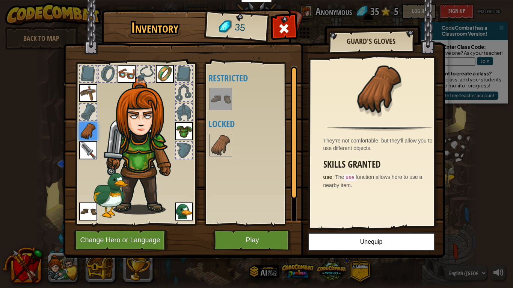
drag, startPoint x: 142, startPoint y: 74, endPoint x: 132, endPoint y: 74, distance: 9.8
click at [132, 74] on div at bounding box center [136, 141] width 124 height 169
click at [132, 74] on img at bounding box center [126, 74] width 18 height 18
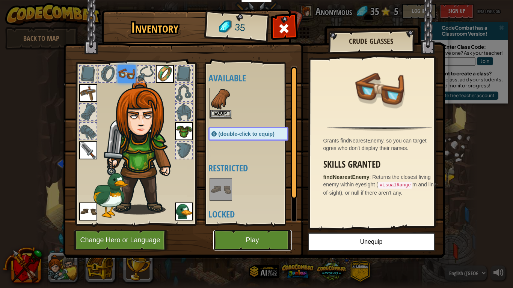
click at [264, 234] on button "Play" at bounding box center [252, 240] width 78 height 21
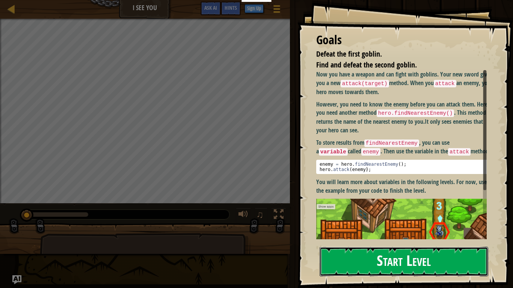
click at [369, 234] on button "Start Level" at bounding box center [403, 262] width 169 height 30
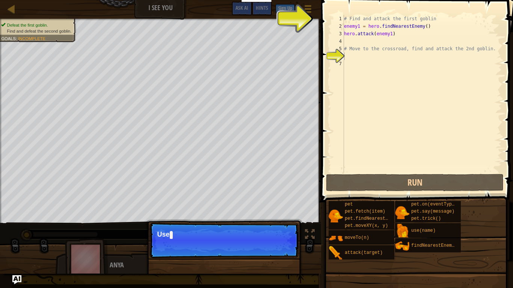
click at [281, 234] on div "Continue Use" at bounding box center [224, 278] width 156 height 111
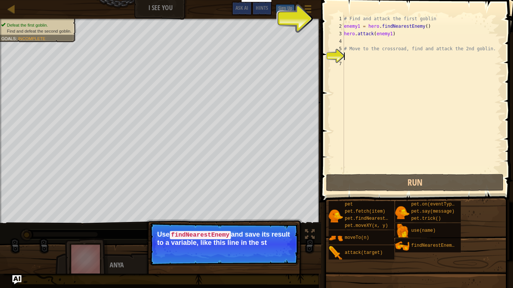
click at [348, 56] on div "# Find and attack the first goblin enemy1 = hero . findNearestEnemy ( ) hero . …" at bounding box center [421, 101] width 159 height 173
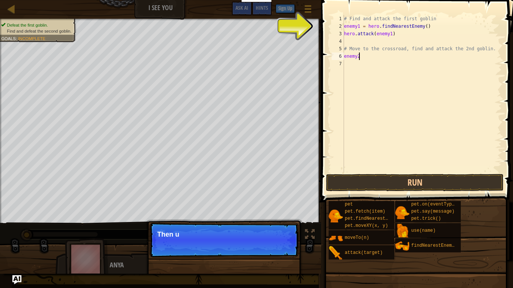
scroll to position [3, 1]
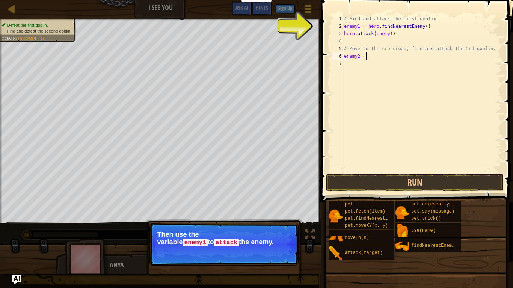
type textarea "enemy2 = hero"
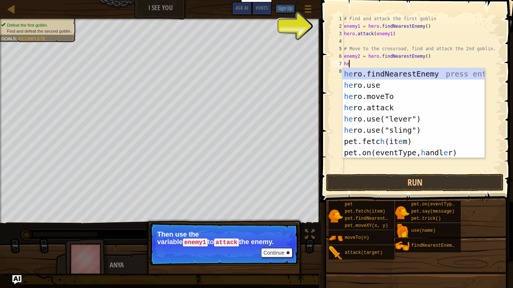
scroll to position [3, 0]
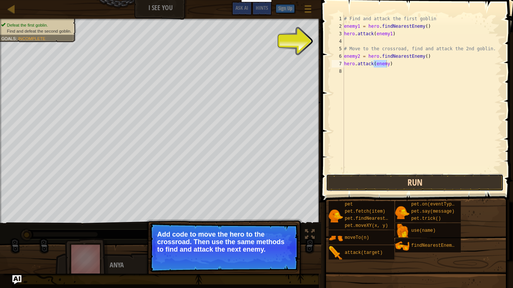
click at [364, 181] on button "Run" at bounding box center [415, 182] width 178 height 17
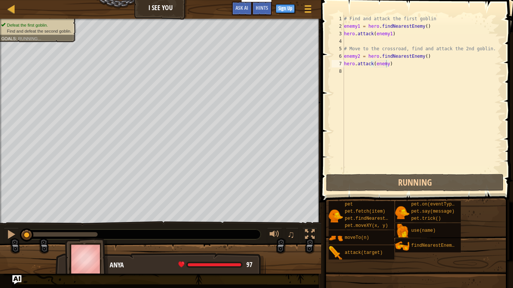
click at [267, 234] on div at bounding box center [160, 262] width 321 height 38
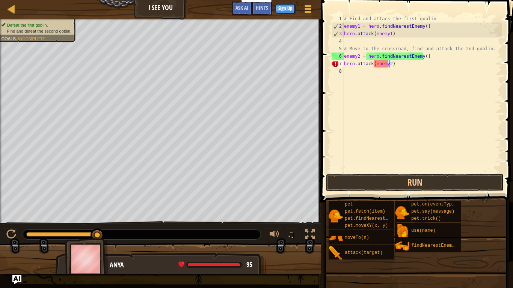
scroll to position [3, 3]
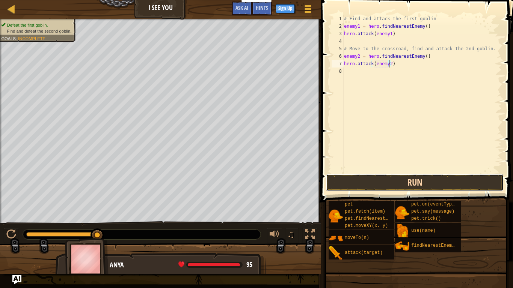
click at [395, 178] on button "Run" at bounding box center [415, 182] width 178 height 17
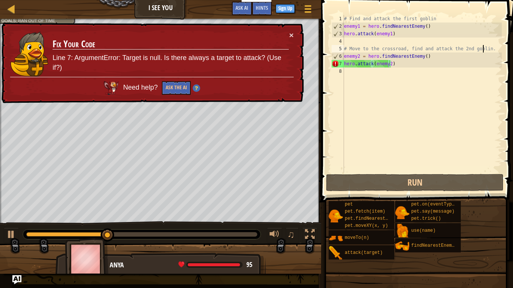
click at [483, 49] on div "# Find and attack the first goblin enemy1 = hero . findNearestEnemy ( ) hero . …" at bounding box center [421, 101] width 159 height 173
type textarea "# Move to the crossroad, find and attack the 2nd goblin."
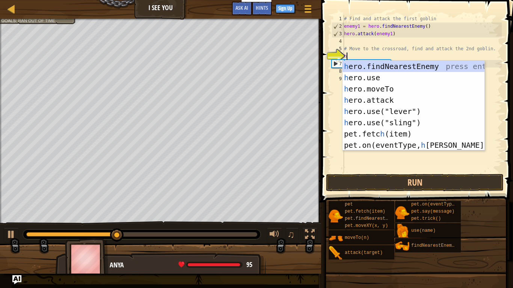
scroll to position [3, 0]
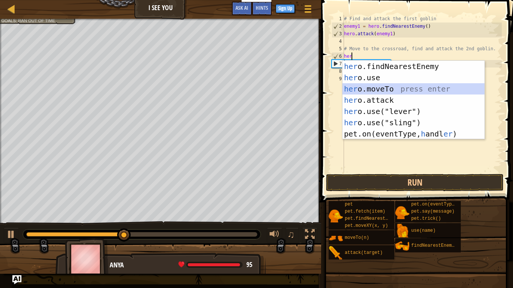
type textarea "hero.moveTo(2)"
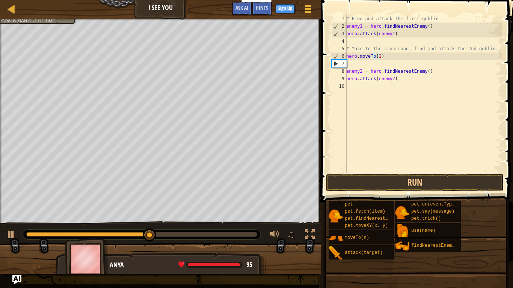
scroll to position [0, 0]
click at [406, 67] on div "# Find and attack the first goblin enemy1 = hero . findNearestEnemy ( ) hero . …" at bounding box center [423, 101] width 157 height 173
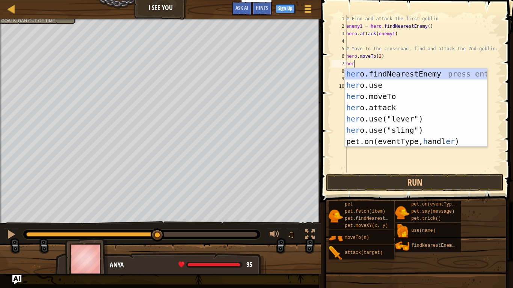
scroll to position [3, 0]
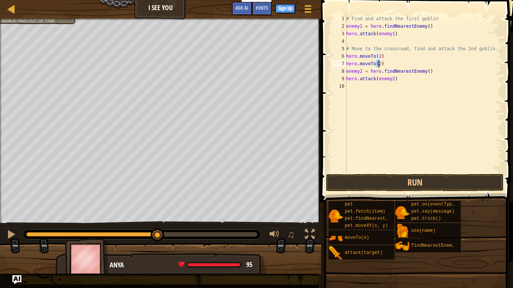
type textarea "hero.moveTo(3)"
click at [385, 99] on div "# Find and attack the first goblin enemy1 = hero . findNearestEnemy ( ) hero . …" at bounding box center [423, 101] width 157 height 173
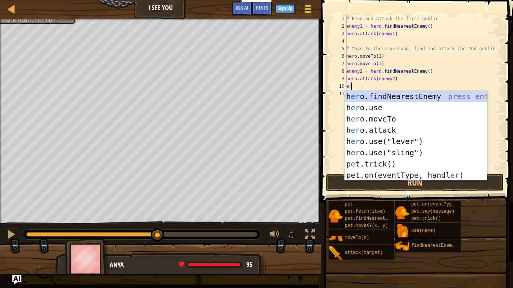
scroll to position [3, 0]
type textarea "e"
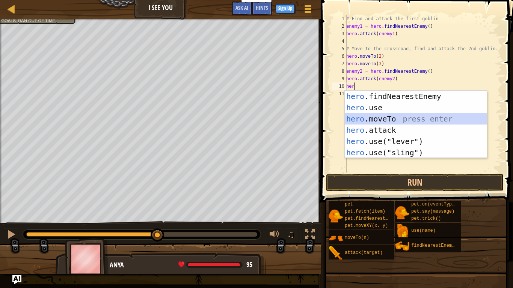
type textarea "h"
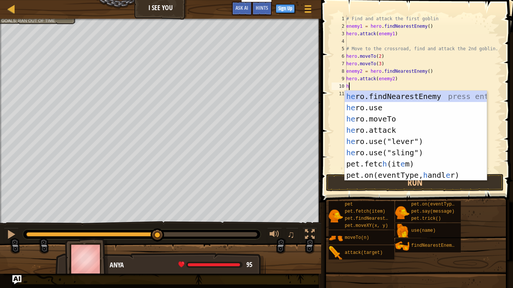
scroll to position [0, 0]
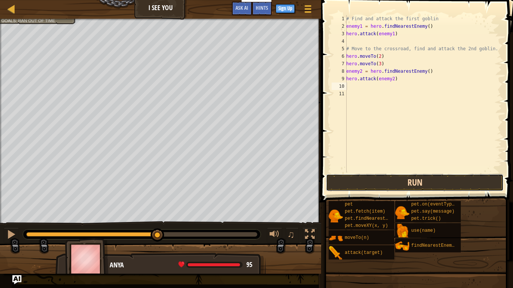
click at [386, 183] on button "Run" at bounding box center [415, 182] width 178 height 17
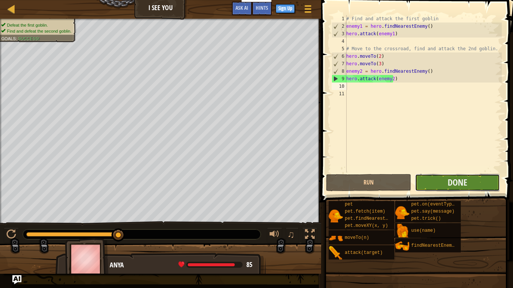
click at [446, 184] on button "Done" at bounding box center [457, 182] width 85 height 17
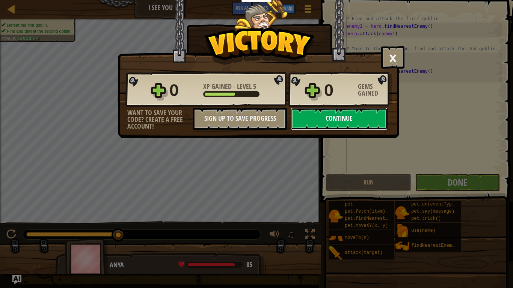
click at [354, 122] on button "Continue" at bounding box center [338, 119] width 97 height 23
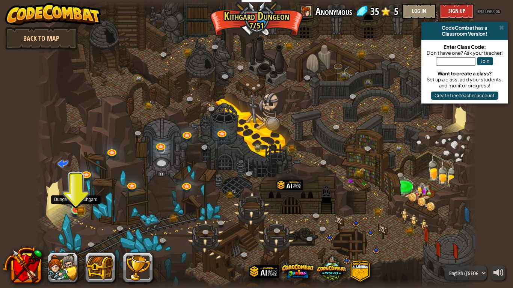
click at [75, 204] on img at bounding box center [75, 198] width 11 height 24
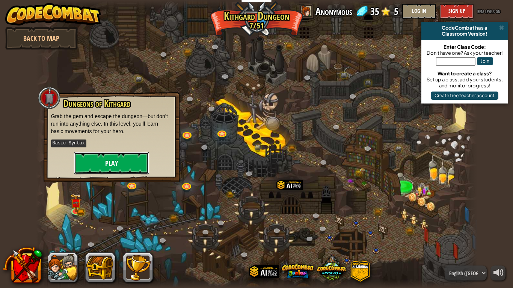
click at [118, 164] on button "Play" at bounding box center [111, 163] width 75 height 23
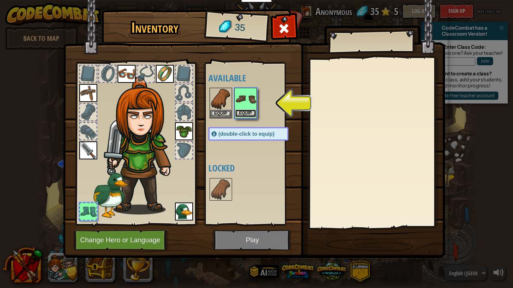
click at [252, 114] on button "Equip" at bounding box center [245, 114] width 21 height 8
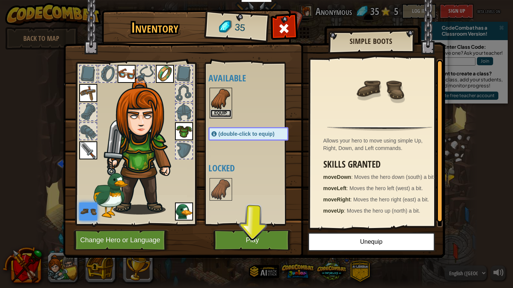
click at [216, 114] on button "Equip" at bounding box center [220, 114] width 21 height 8
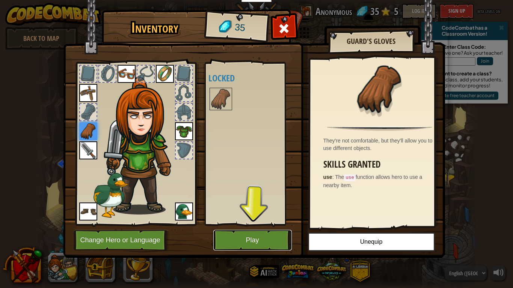
click at [267, 234] on button "Play" at bounding box center [252, 240] width 78 height 21
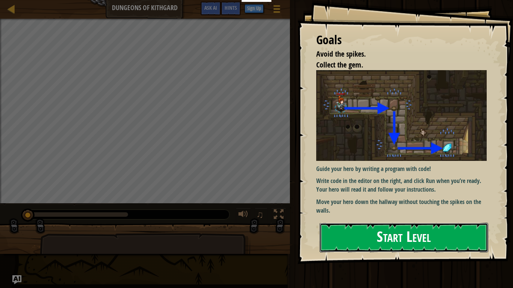
click at [367, 234] on button "Start Level" at bounding box center [403, 238] width 169 height 30
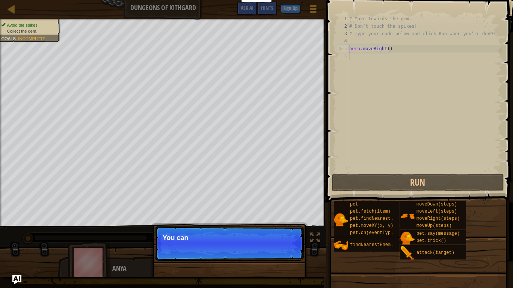
click at [276, 234] on p "Continue You can" at bounding box center [229, 243] width 149 height 35
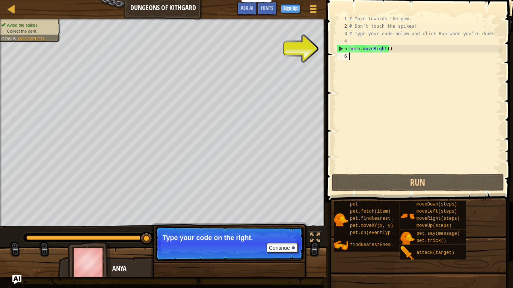
type textarea "her"
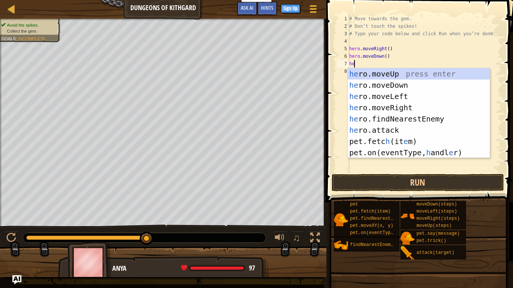
type textarea "hero"
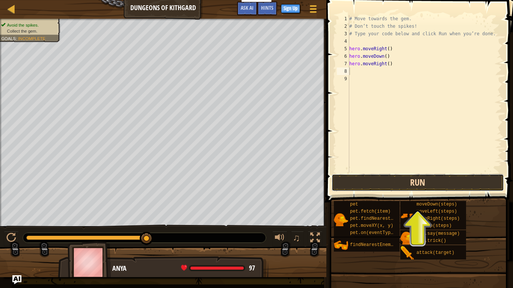
click at [416, 176] on button "Run" at bounding box center [417, 182] width 172 height 17
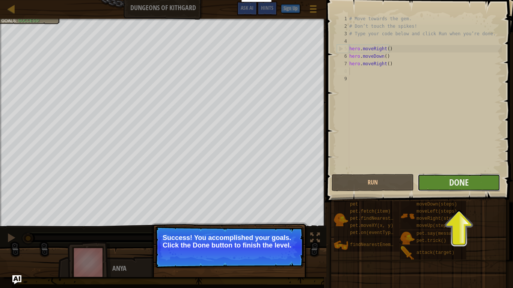
click at [474, 181] on button "Done" at bounding box center [458, 182] width 82 height 17
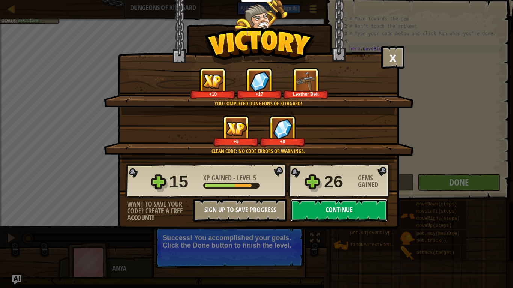
click at [327, 212] on button "Continue" at bounding box center [338, 210] width 97 height 23
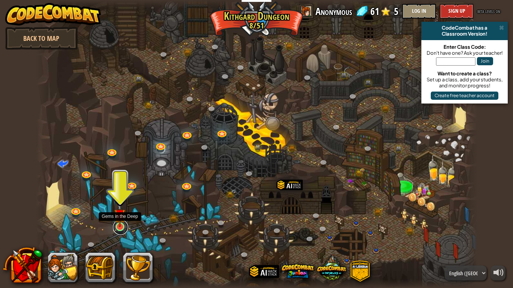
click at [120, 229] on link at bounding box center [120, 227] width 15 height 15
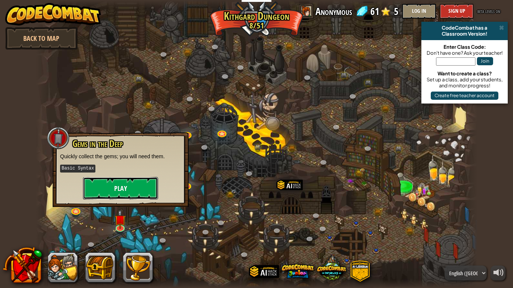
click at [145, 191] on button "Play" at bounding box center [120, 188] width 75 height 23
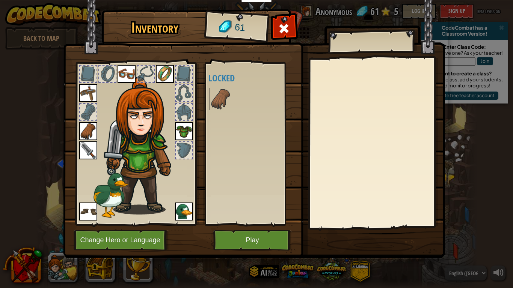
click at [179, 208] on img at bounding box center [184, 212] width 18 height 18
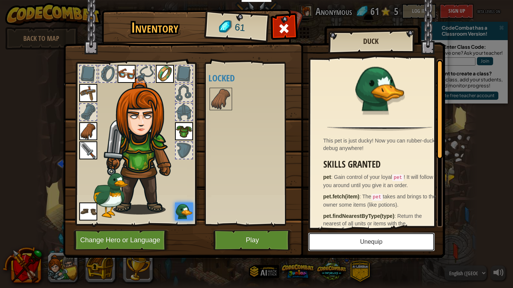
click at [370, 234] on button "Unequip" at bounding box center [371, 242] width 127 height 19
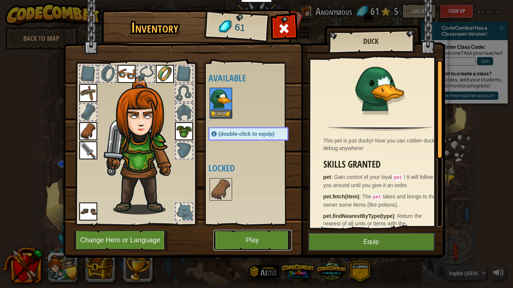
click at [279, 233] on button "Play" at bounding box center [252, 240] width 78 height 21
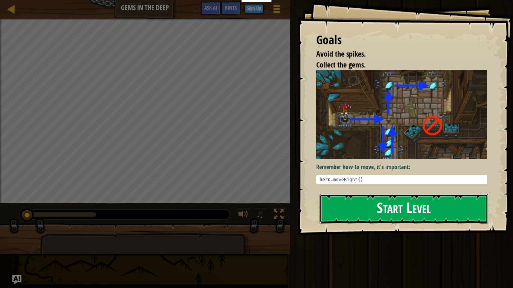
click at [356, 206] on button "Start Level" at bounding box center [403, 209] width 169 height 30
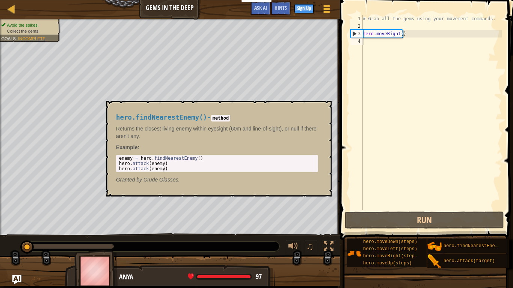
click at [277, 148] on p "Example :" at bounding box center [217, 148] width 202 height 8
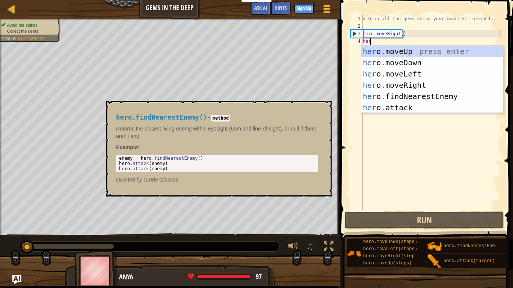
type textarea "hero"
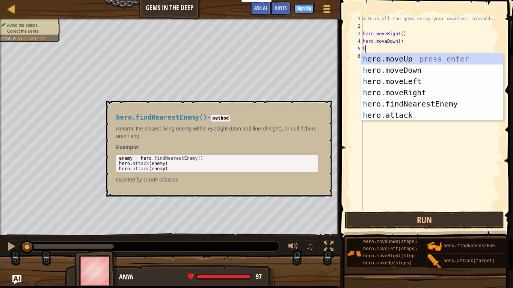
type textarea "hero"
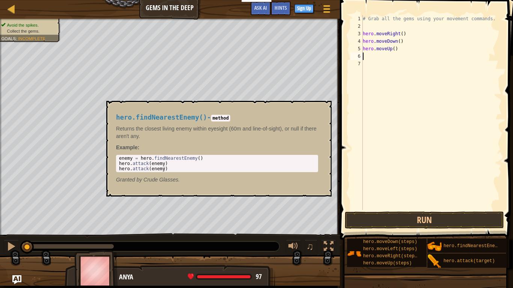
type textarea "hero"
click at [305, 137] on p "Returns the closest living enemy within eyesight (60m and line-of-sight), or nu…" at bounding box center [217, 132] width 202 height 15
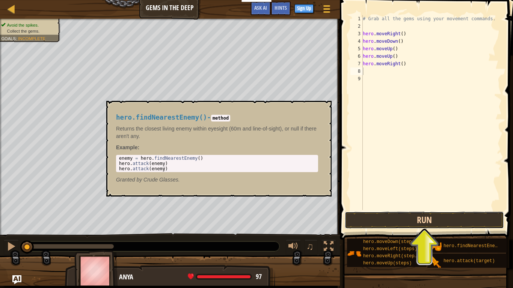
click at [384, 219] on button "Run" at bounding box center [424, 220] width 159 height 17
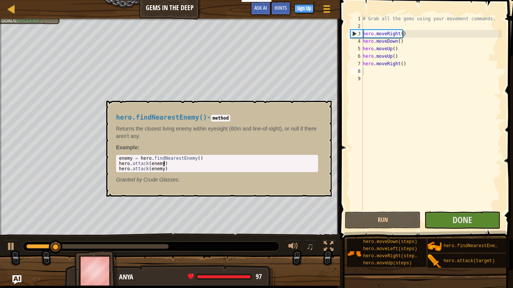
type textarea "hero.attack(enemy)"
click at [218, 166] on div "enemy = hero . findNearestEnemy ( ) hero . attack ( enemy ) hero . attack ( ene…" at bounding box center [216, 169] width 199 height 26
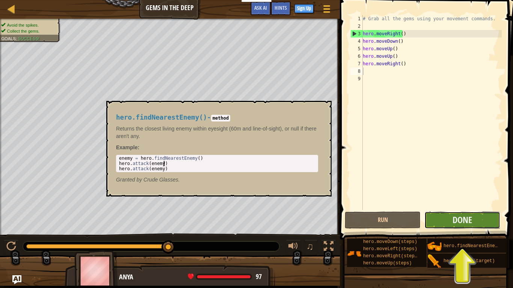
click at [451, 218] on button "Done" at bounding box center [462, 220] width 76 height 17
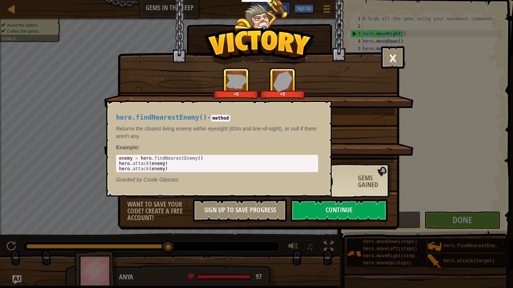
click at [222, 150] on p "Example :" at bounding box center [217, 148] width 202 height 8
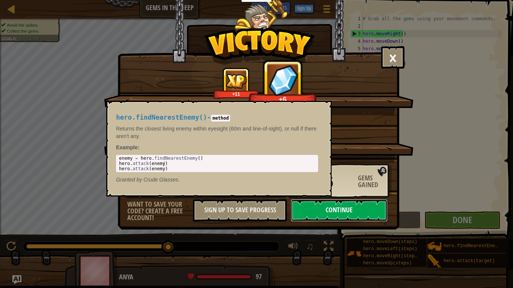
click at [356, 214] on button "Continue" at bounding box center [338, 210] width 97 height 23
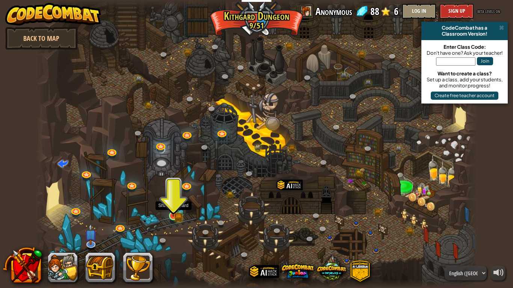
click at [174, 210] on img at bounding box center [173, 204] width 11 height 24
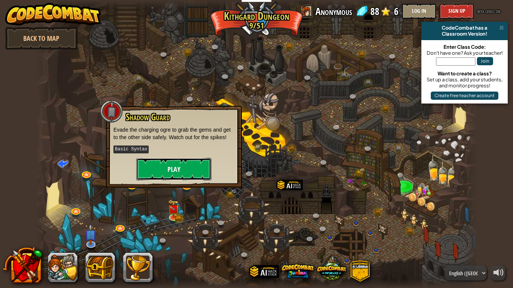
click at [194, 170] on button "Play" at bounding box center [173, 169] width 75 height 23
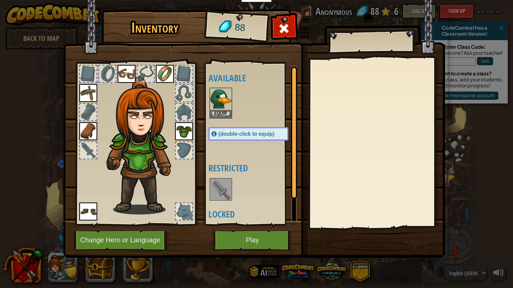
click at [218, 200] on div at bounding box center [220, 189] width 23 height 23
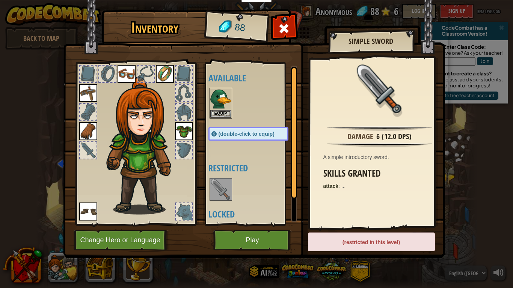
click at [224, 201] on div at bounding box center [255, 189] width 95 height 25
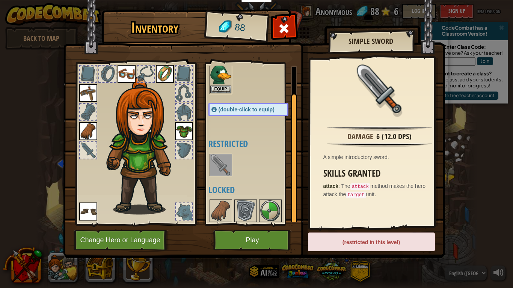
scroll to position [26, 0]
drag, startPoint x: 291, startPoint y: 190, endPoint x: 295, endPoint y: 195, distance: 6.7
click at [295, 195] on div at bounding box center [294, 159] width 6 height 132
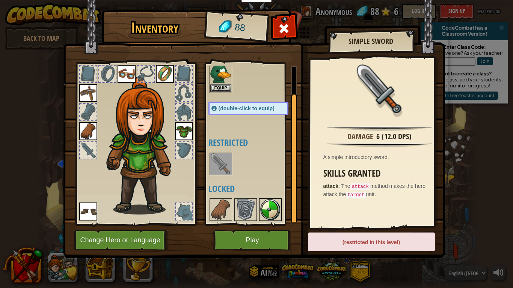
click at [263, 220] on img at bounding box center [270, 209] width 21 height 21
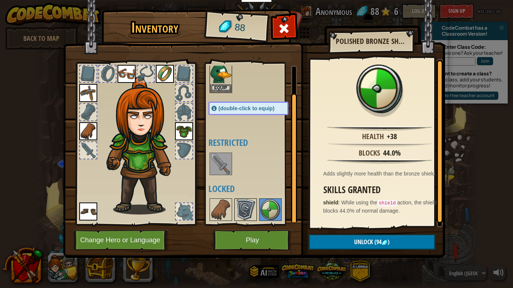
click at [239, 206] on img at bounding box center [245, 209] width 21 height 21
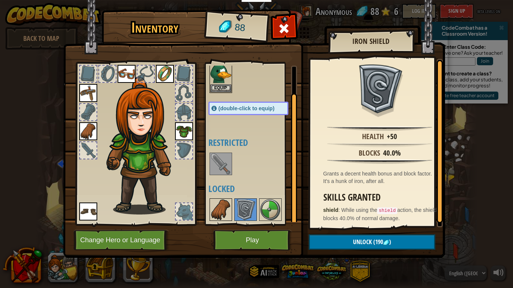
click at [226, 207] on img at bounding box center [220, 209] width 21 height 21
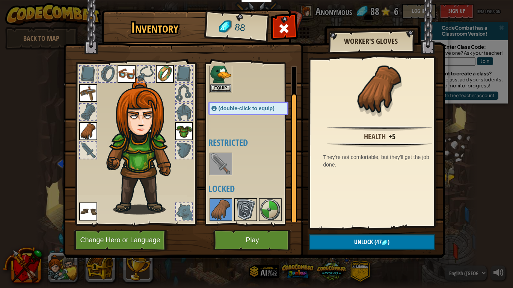
click at [238, 209] on img at bounding box center [245, 209] width 21 height 21
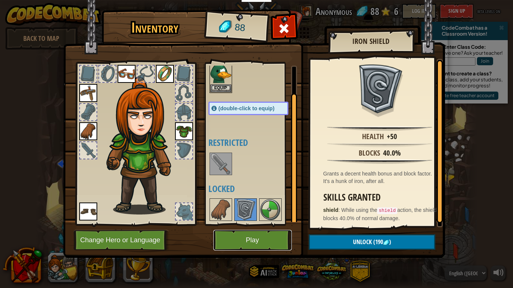
click at [256, 234] on button "Play" at bounding box center [252, 240] width 78 height 21
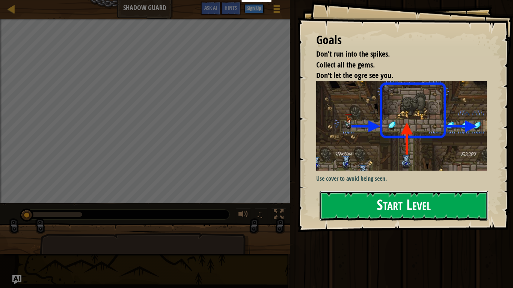
click at [384, 220] on button "Start Level" at bounding box center [403, 206] width 169 height 30
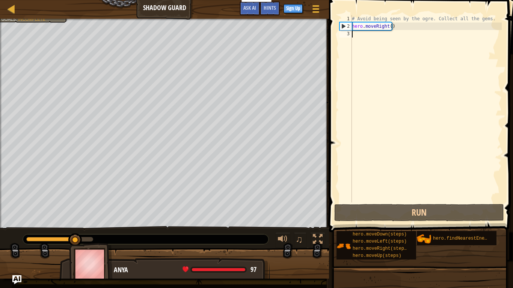
type textarea "hero"
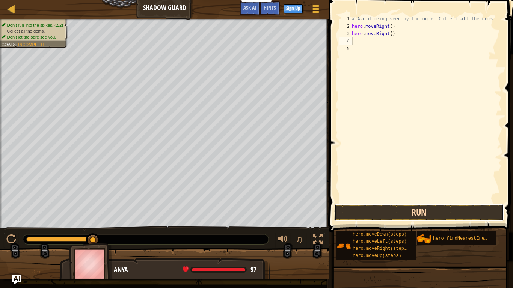
click at [428, 208] on button "Run" at bounding box center [419, 212] width 170 height 17
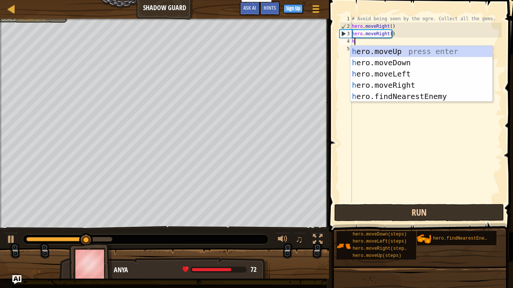
type textarea "her"
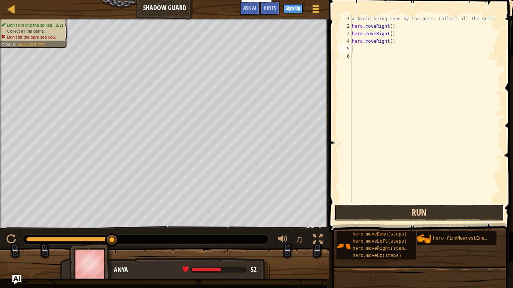
click at [415, 211] on button "Run" at bounding box center [419, 212] width 170 height 17
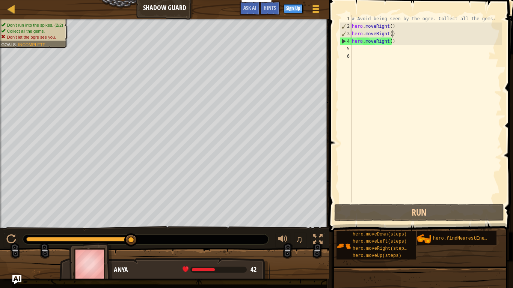
click at [395, 30] on div "# Avoid being seen by the ogre. Collect all the gems. hero . moveRight ( ) hero…" at bounding box center [425, 116] width 151 height 203
click at [386, 40] on div "# Avoid being seen by the ogre. Collect all the gems. hero . moveRight ( ) hero…" at bounding box center [425, 116] width 151 height 203
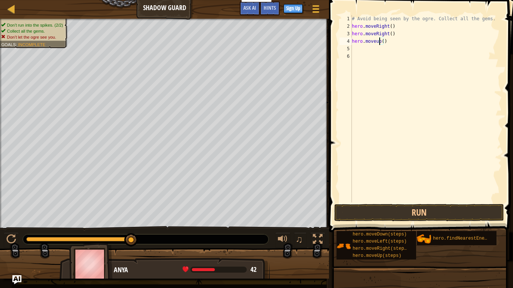
scroll to position [3, 2]
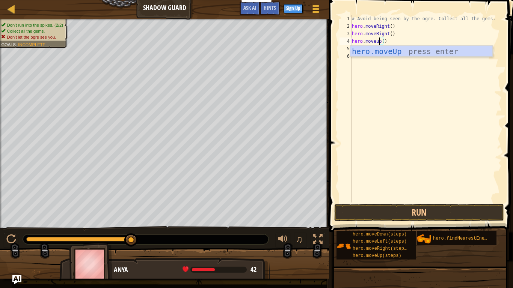
type textarea "hero.moveUp"
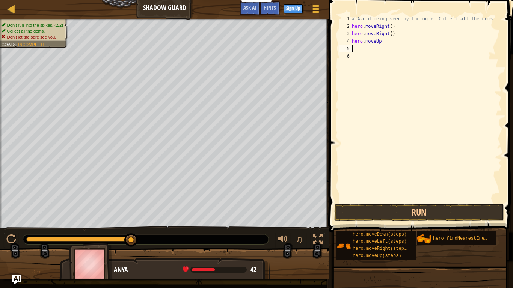
scroll to position [0, 0]
type textarea "hero.moveUp()"
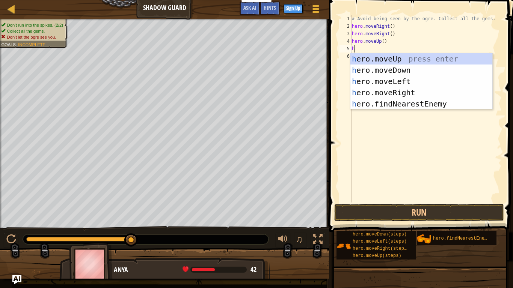
scroll to position [3, 0]
type textarea "hero"
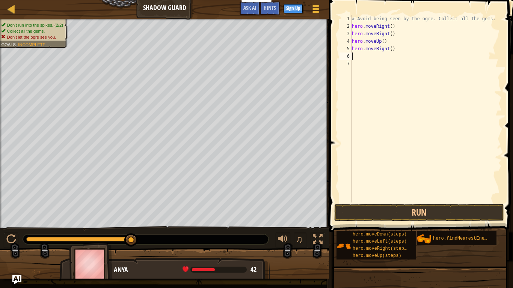
type textarea "heor"
type textarea "hero"
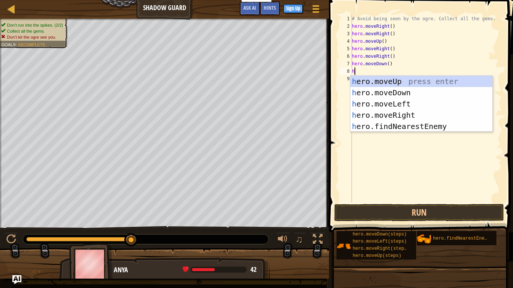
type textarea "hero"
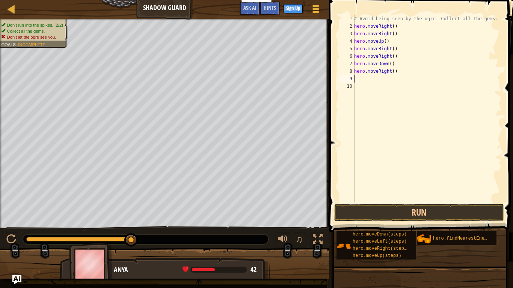
click at [403, 36] on div "# Avoid being seen by the ogre. Collect all the gems. hero . moveRight ( ) hero…" at bounding box center [426, 116] width 149 height 203
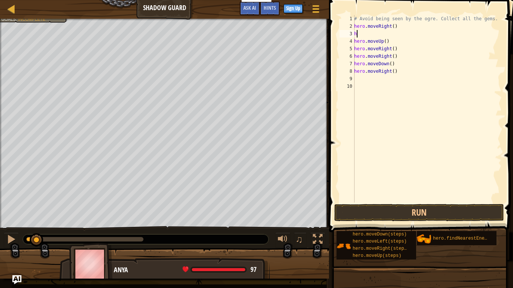
type textarea "h"
click at [418, 215] on button "Run" at bounding box center [419, 212] width 170 height 17
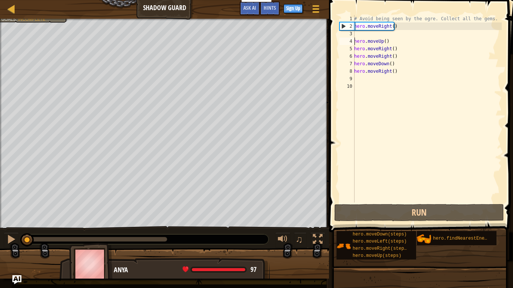
click at [355, 42] on div "# Avoid being seen by the ogre. Collect all the gems. hero . moveRight ( ) hero…" at bounding box center [426, 116] width 149 height 203
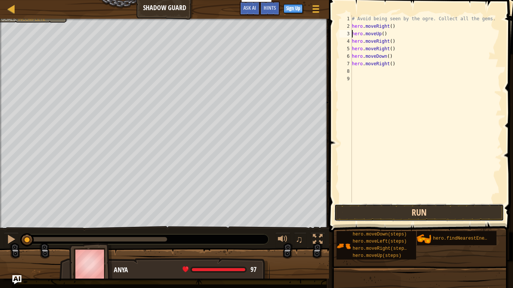
click at [393, 208] on button "Run" at bounding box center [419, 212] width 170 height 17
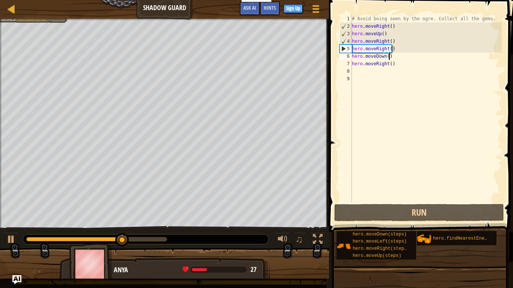
click at [394, 53] on div "# Avoid being seen by the ogre. Collect all the gems. hero . moveRight ( ) hero…" at bounding box center [425, 116] width 151 height 203
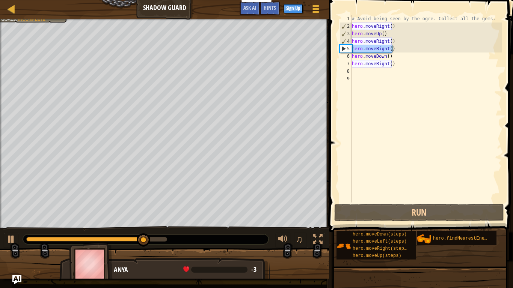
drag, startPoint x: 393, startPoint y: 50, endPoint x: 349, endPoint y: 51, distance: 43.2
click at [350, 51] on div "# Avoid being seen by the ogre. Collect all the gems. hero . moveRight ( ) hero…" at bounding box center [425, 109] width 151 height 188
type textarea "hero.moveRight()"
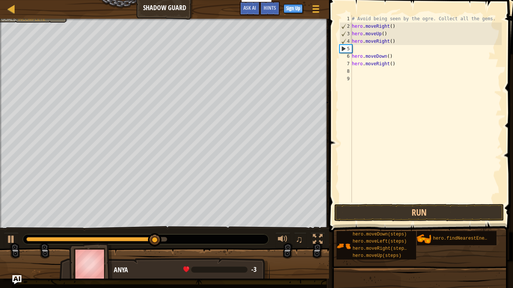
type textarea "hero.moveDown()"
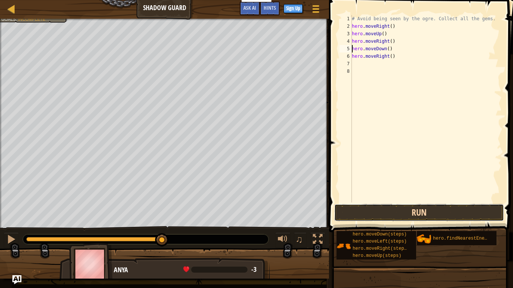
click at [411, 215] on button "Run" at bounding box center [419, 212] width 170 height 17
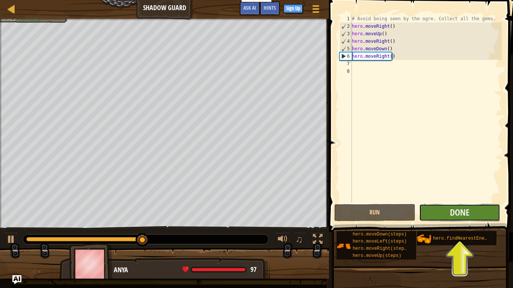
click at [424, 216] on button "Done" at bounding box center [459, 212] width 81 height 17
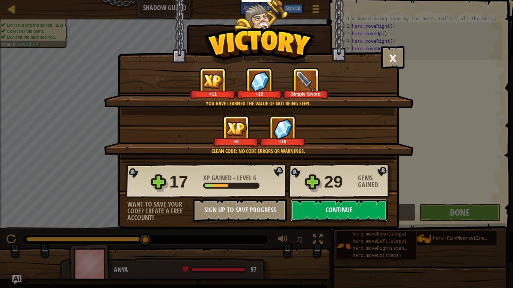
click at [344, 209] on button "Continue" at bounding box center [338, 210] width 97 height 23
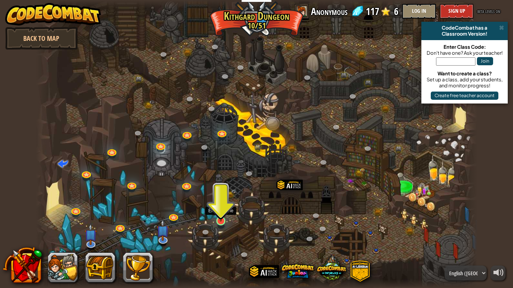
click at [221, 220] on img at bounding box center [220, 209] width 11 height 26
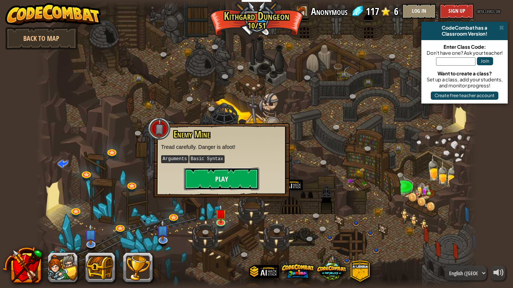
click at [244, 181] on button "Play" at bounding box center [221, 179] width 75 height 23
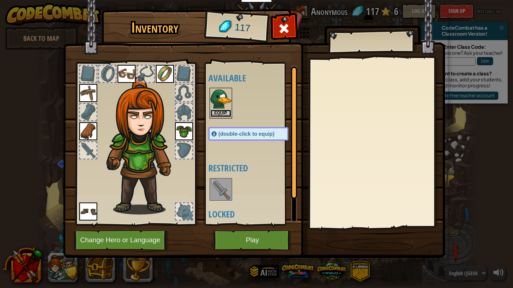
click at [225, 111] on button "Equip" at bounding box center [220, 114] width 21 height 8
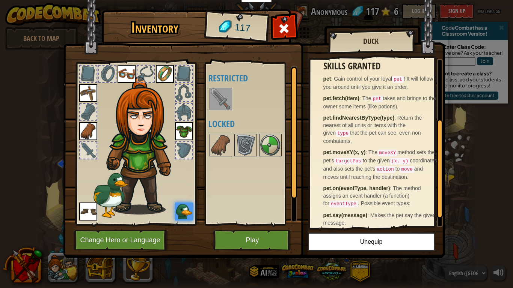
scroll to position [119, 0]
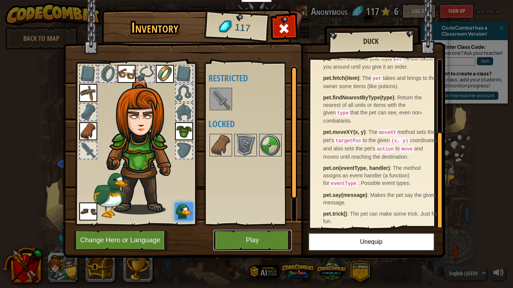
click at [280, 234] on button "Play" at bounding box center [252, 240] width 78 height 21
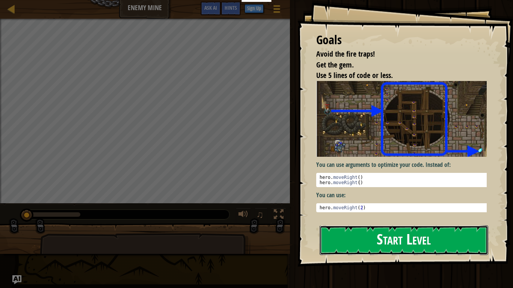
click at [371, 234] on button "Start Level" at bounding box center [403, 241] width 169 height 30
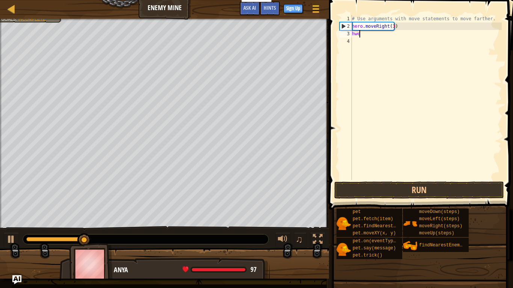
scroll to position [3, 0]
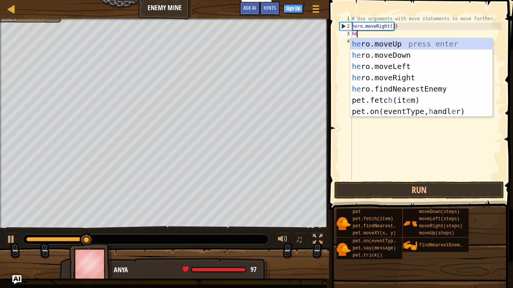
type textarea "her"
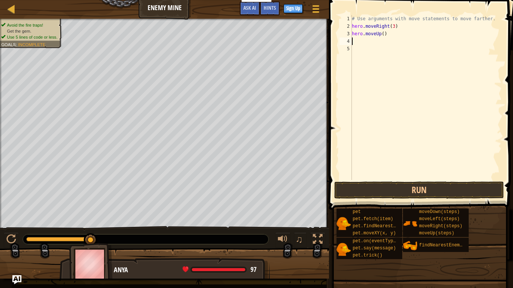
scroll to position [0, 0]
click at [381, 33] on div "# Use arguments with move statements to move farther. hero . moveRight ( 3 ) he…" at bounding box center [425, 105] width 151 height 180
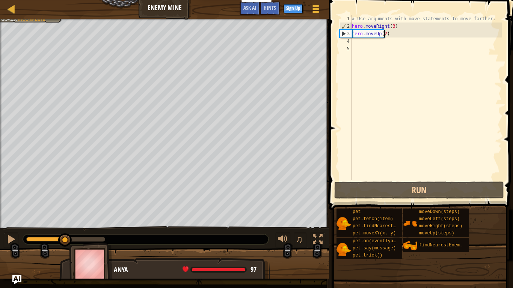
type textarea "hero.moveUp(1)"
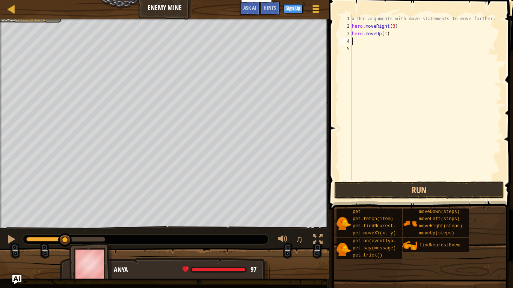
type textarea "hero"
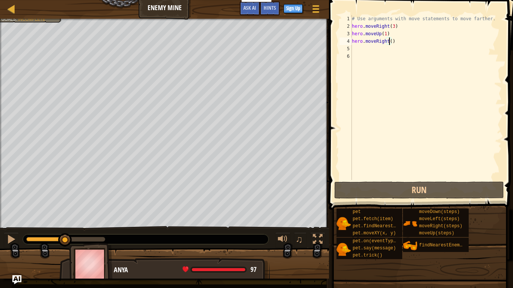
type textarea "hero.moveRight(1)"
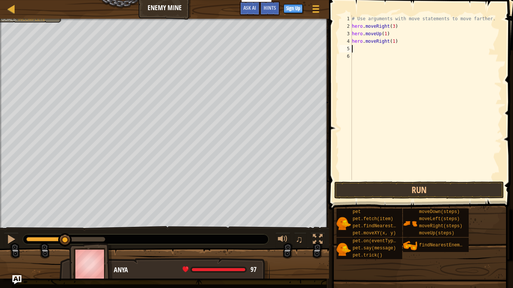
type textarea "hero"
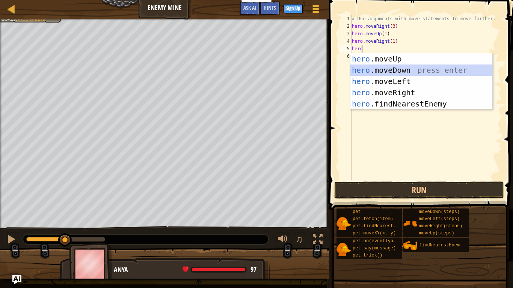
scroll to position [0, 0]
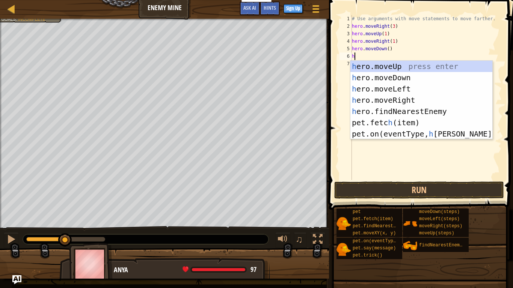
type textarea "hero"
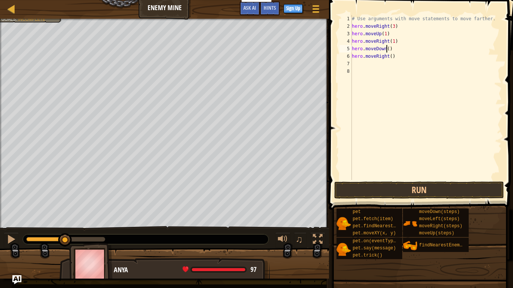
click at [386, 50] on div "# Use arguments with move statements to move farther. hero . moveRight ( 3 ) he…" at bounding box center [425, 105] width 151 height 180
click at [385, 190] on button "Run" at bounding box center [419, 190] width 170 height 17
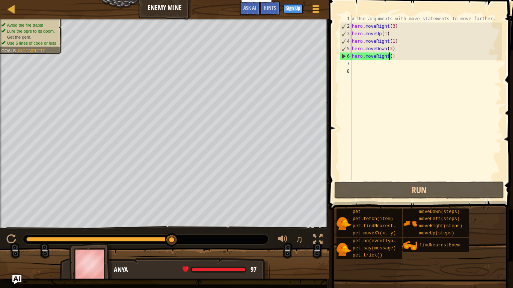
click at [389, 56] on div "# Use arguments with move statements to move farther. hero . moveRight ( 3 ) he…" at bounding box center [425, 105] width 151 height 180
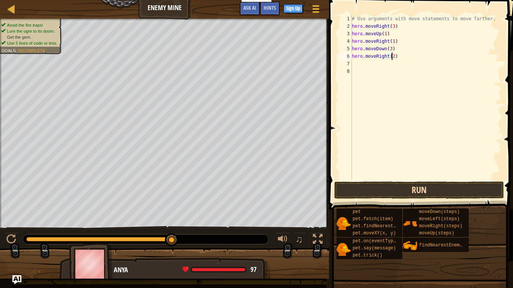
type textarea "hero.moveRight(2)"
click at [421, 193] on button "Run" at bounding box center [419, 190] width 170 height 17
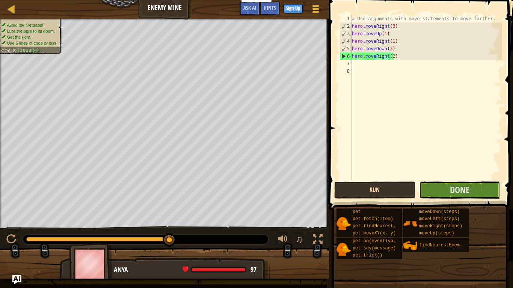
click at [421, 193] on button "Done" at bounding box center [459, 190] width 81 height 17
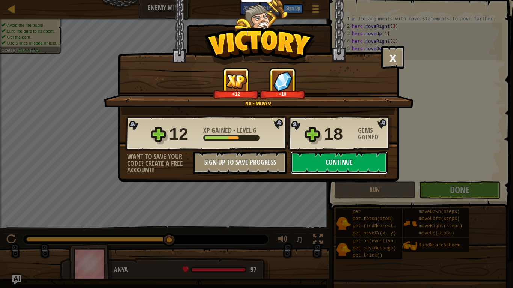
click at [376, 167] on button "Continue" at bounding box center [338, 163] width 97 height 23
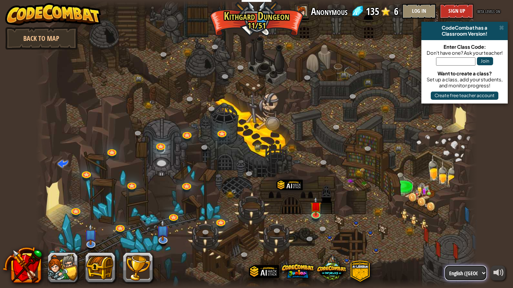
select select "id"
click option "Bahasa Indonesia" at bounding box center [0, 0] width 0 height 0
select select "id"
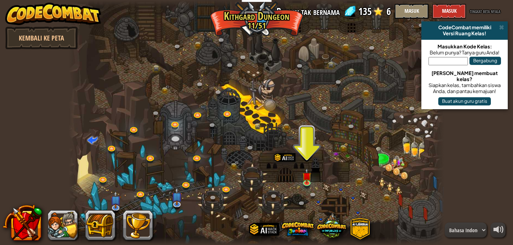
click at [488, 224] on div "English ([GEOGRAPHIC_DATA]) English ([GEOGRAPHIC_DATA]) 简体中文 繁體中文 русский españ…" at bounding box center [474, 230] width 61 height 15
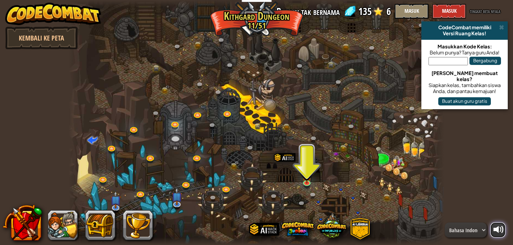
click at [498, 228] on div at bounding box center [498, 229] width 11 height 11
click at [308, 181] on img at bounding box center [306, 172] width 9 height 20
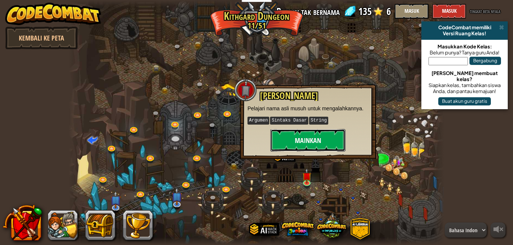
click at [322, 144] on button "Mainkan" at bounding box center [307, 140] width 75 height 23
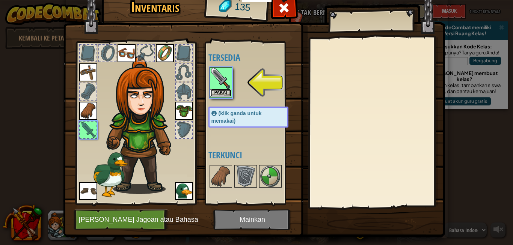
click at [220, 90] on button "Pakai" at bounding box center [220, 93] width 21 height 8
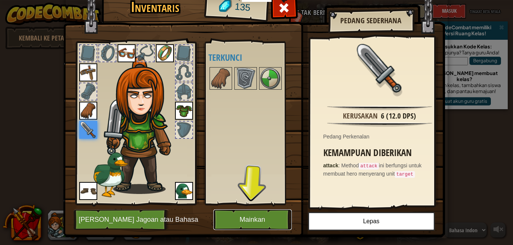
click at [265, 213] on button "Mainkan" at bounding box center [252, 219] width 78 height 21
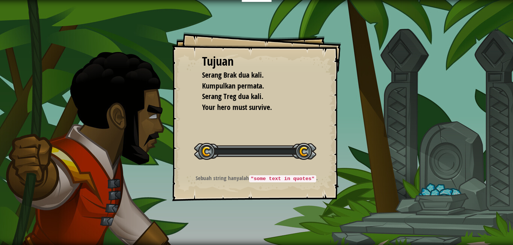
click at [262, 221] on div "Tujuan Serang Brak dua kali. Kumpulkan permata. Serang Treg dua kali. Your hero…" at bounding box center [256, 122] width 513 height 245
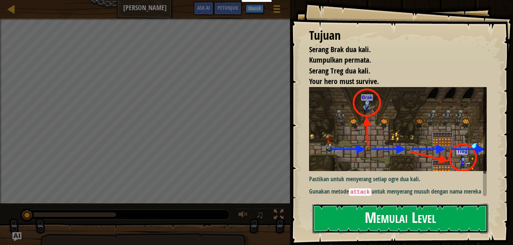
click at [410, 222] on button "Memulai Level" at bounding box center [400, 219] width 176 height 30
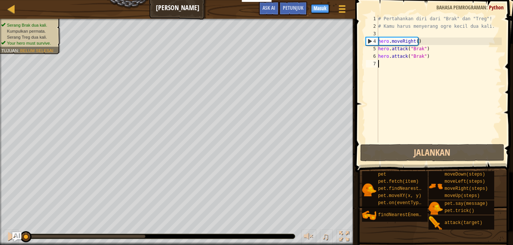
type textarea "hero"
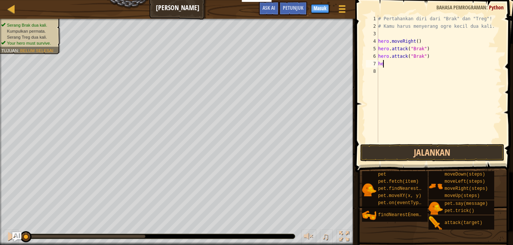
type textarea "h"
click at [422, 42] on div "# Pertahankan diri dari "Brak" [PERSON_NAME] "Treg"! # Kamu harus menyerang ogr…" at bounding box center [438, 86] width 125 height 143
type textarea "hero.moveRight()"
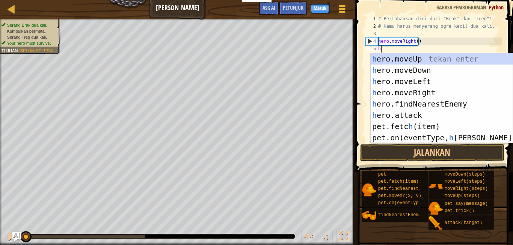
type textarea "her"
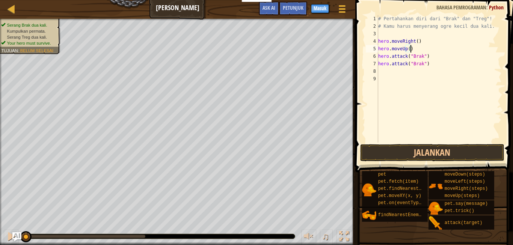
type textarea "hero.attack("Brak")"
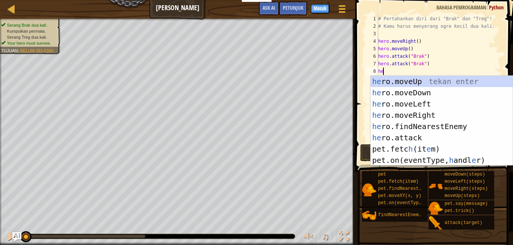
type textarea "hero"
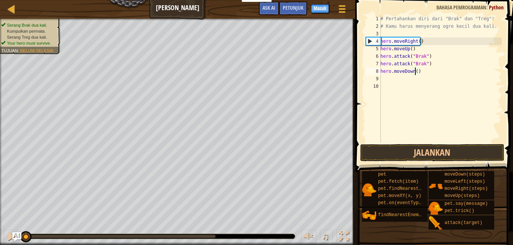
type textarea "hero.moveDown(1)"
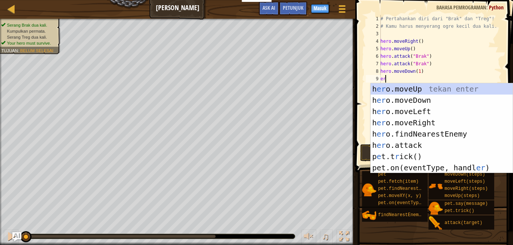
scroll to position [3, 0]
type textarea "e"
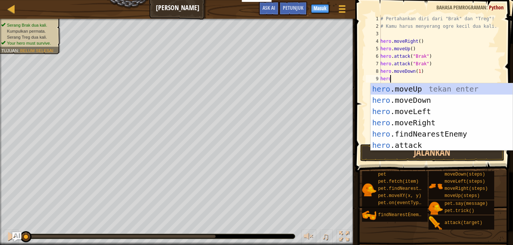
type textarea "hero"
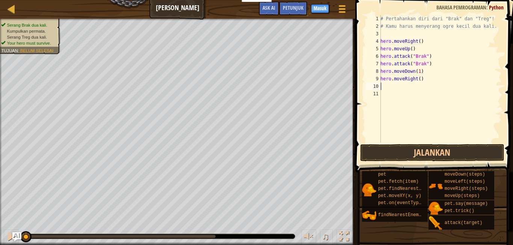
scroll to position [0, 0]
click at [454, 151] on button "Jalankan" at bounding box center [432, 152] width 144 height 17
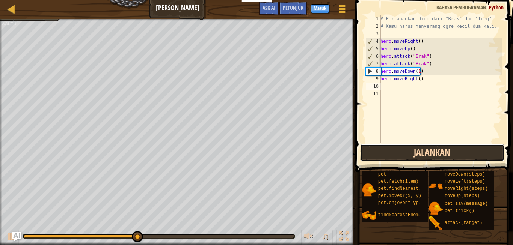
click at [456, 146] on button "Jalankan" at bounding box center [432, 152] width 144 height 17
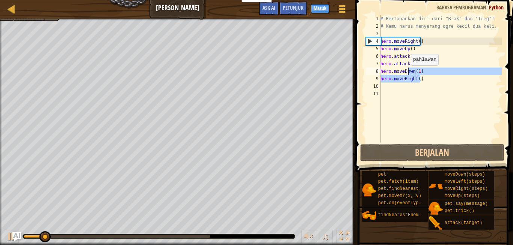
drag, startPoint x: 424, startPoint y: 81, endPoint x: 400, endPoint y: 73, distance: 25.8
click at [400, 73] on div "# Pertahankan diri dari "Brak" [PERSON_NAME] "Treg"! # Kamu harus menyerang ogr…" at bounding box center [440, 86] width 123 height 143
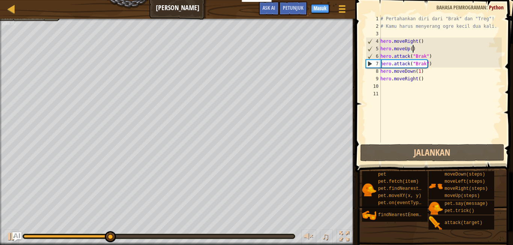
click at [417, 52] on div "# Pertahankan diri dari "Brak" [PERSON_NAME] "Treg"! # Kamu harus menyerang ogr…" at bounding box center [440, 86] width 123 height 143
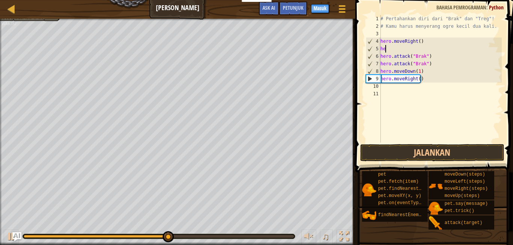
type textarea "h"
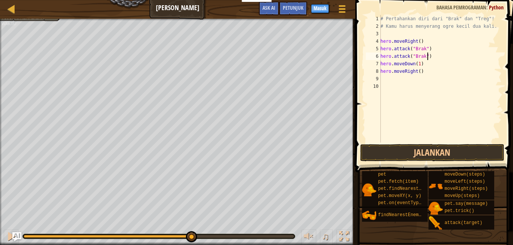
click at [431, 57] on div "# Pertahankan diri dari "Brak" [PERSON_NAME] "Treg"! # Kamu harus menyerang ogr…" at bounding box center [440, 86] width 123 height 143
click at [421, 66] on div "# Pertahankan diri dari "Brak" [PERSON_NAME] "Treg"! # Kamu harus menyerang ogr…" at bounding box center [440, 86] width 123 height 143
type textarea "h"
type textarea "hero.moveRight(3)"
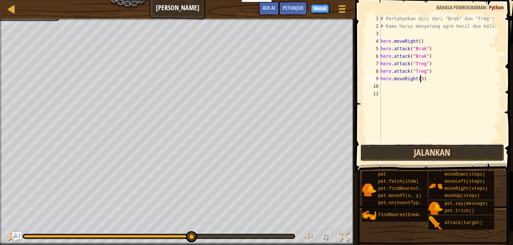
click at [436, 148] on button "Jalankan" at bounding box center [432, 152] width 144 height 17
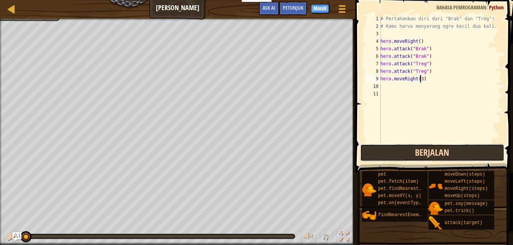
click at [436, 148] on button "Berjalan" at bounding box center [432, 152] width 144 height 17
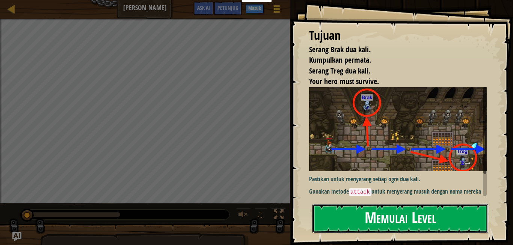
click at [366, 224] on button "Memulai Level" at bounding box center [400, 219] width 176 height 30
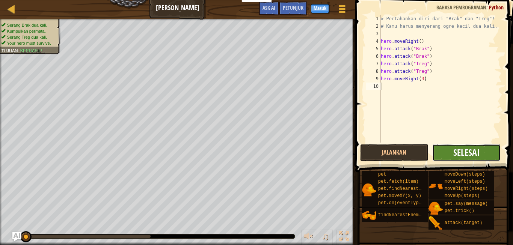
click at [472, 149] on span "Selesai" at bounding box center [466, 152] width 26 height 12
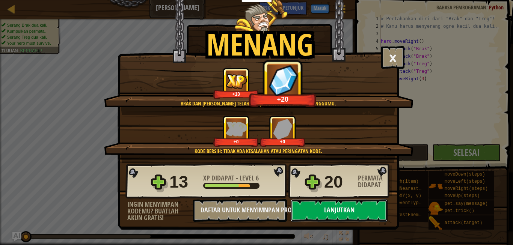
click at [317, 204] on button "Lanjutkan" at bounding box center [338, 210] width 97 height 23
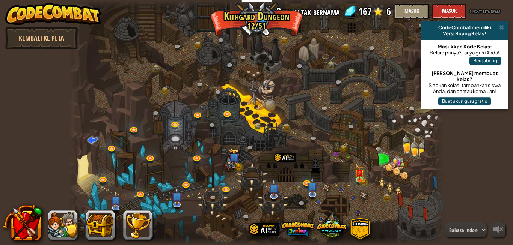
select select "id"
click at [359, 178] on img at bounding box center [359, 169] width 9 height 20
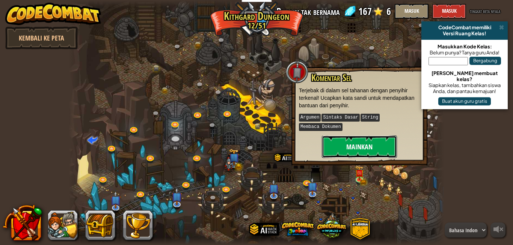
click at [381, 135] on button "Mainkan" at bounding box center [359, 146] width 75 height 23
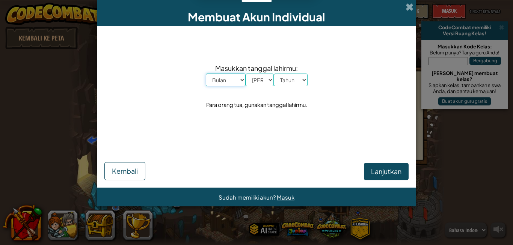
click at [206, 74] on select "Bulan Januari Februari Maret April Mei Juni Juli Agustus September Oktober Nove…" at bounding box center [226, 80] width 40 height 13
select select "8"
click option "Agustus" at bounding box center [0, 0] width 0 height 0
click at [259, 79] on select "Hari 1 2 3 4 5 6 7 8 9 10 11 12 13 14 15 16 17 18 19 20 21 22 23 24 25 26 27 28…" at bounding box center [259, 80] width 28 height 13
select select "17"
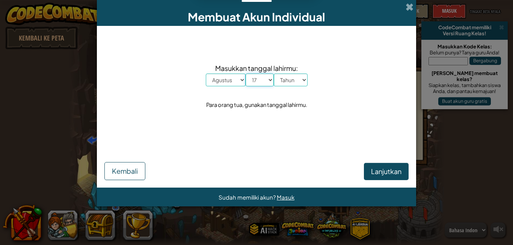
click option "17" at bounding box center [0, 0] width 0 height 0
select select "2007"
click option "2007" at bounding box center [0, 0] width 0 height 0
click at [373, 175] on span "Lanjutkan" at bounding box center [386, 171] width 30 height 9
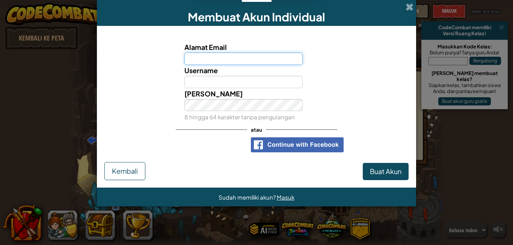
click at [243, 58] on input "Alamat Email" at bounding box center [243, 59] width 119 height 12
type input "a"
type input "ahmadanugrahsatya@gmail.com"
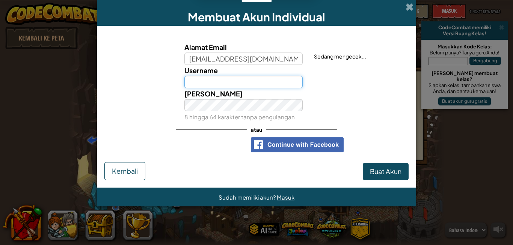
click at [234, 84] on input "Username" at bounding box center [243, 82] width 119 height 12
type input "Lasins"
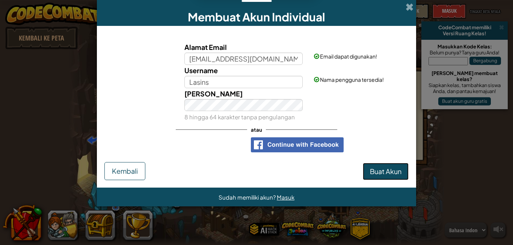
click at [386, 169] on span "Buat Akun" at bounding box center [386, 171] width 32 height 9
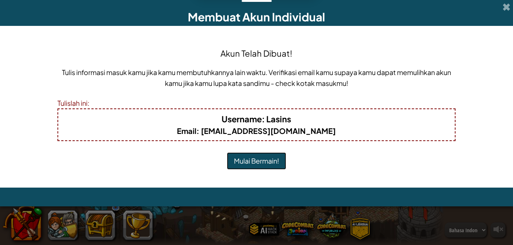
click at [248, 164] on button "Mulai Bermain!" at bounding box center [256, 160] width 59 height 17
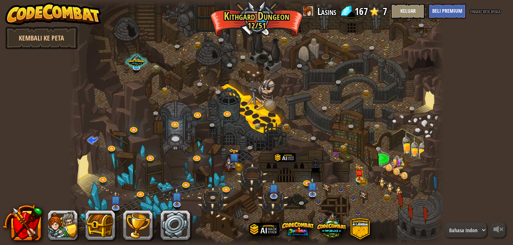
select select "id"
click at [361, 183] on link at bounding box center [360, 179] width 15 height 15
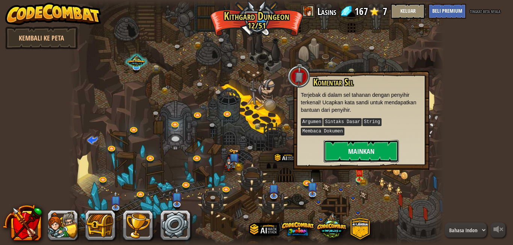
click at [378, 146] on button "Mainkan" at bounding box center [360, 151] width 75 height 23
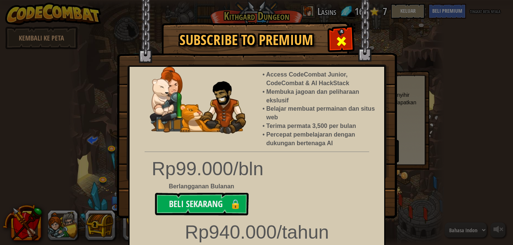
click at [331, 35] on div at bounding box center [341, 41] width 24 height 24
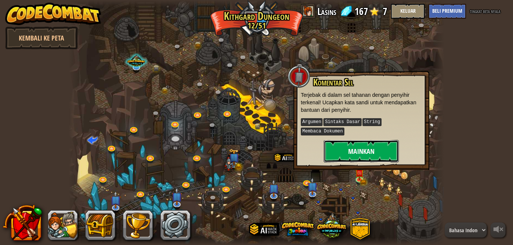
click at [367, 143] on button "Mainkan" at bounding box center [360, 151] width 75 height 23
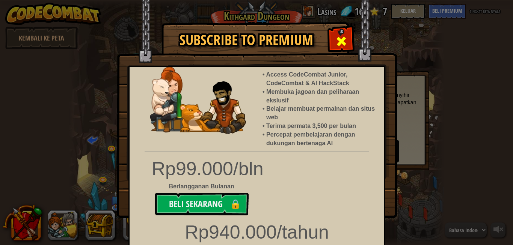
click at [340, 49] on div at bounding box center [341, 41] width 24 height 24
